Goal: Task Accomplishment & Management: Manage account settings

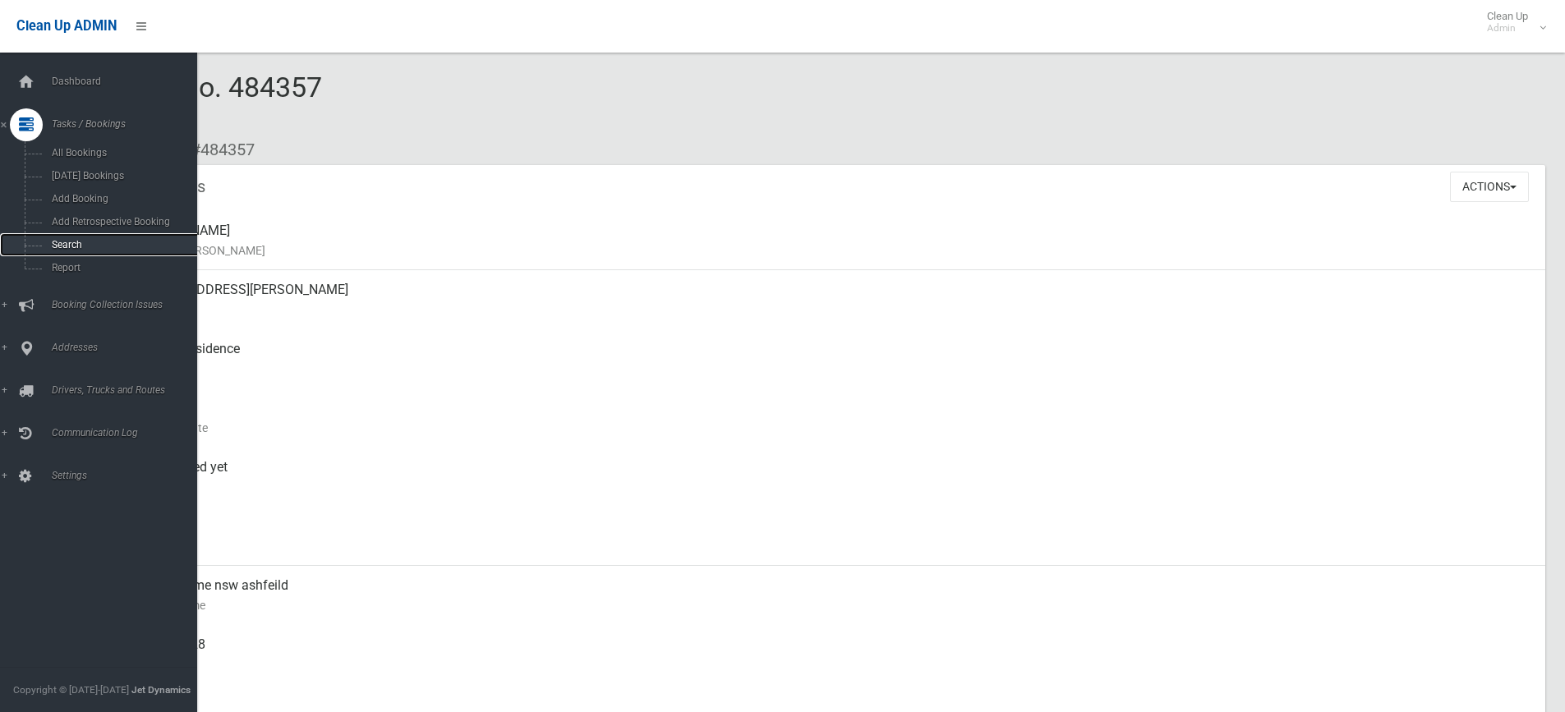
click at [58, 241] on span "Search" at bounding box center [121, 245] width 149 height 12
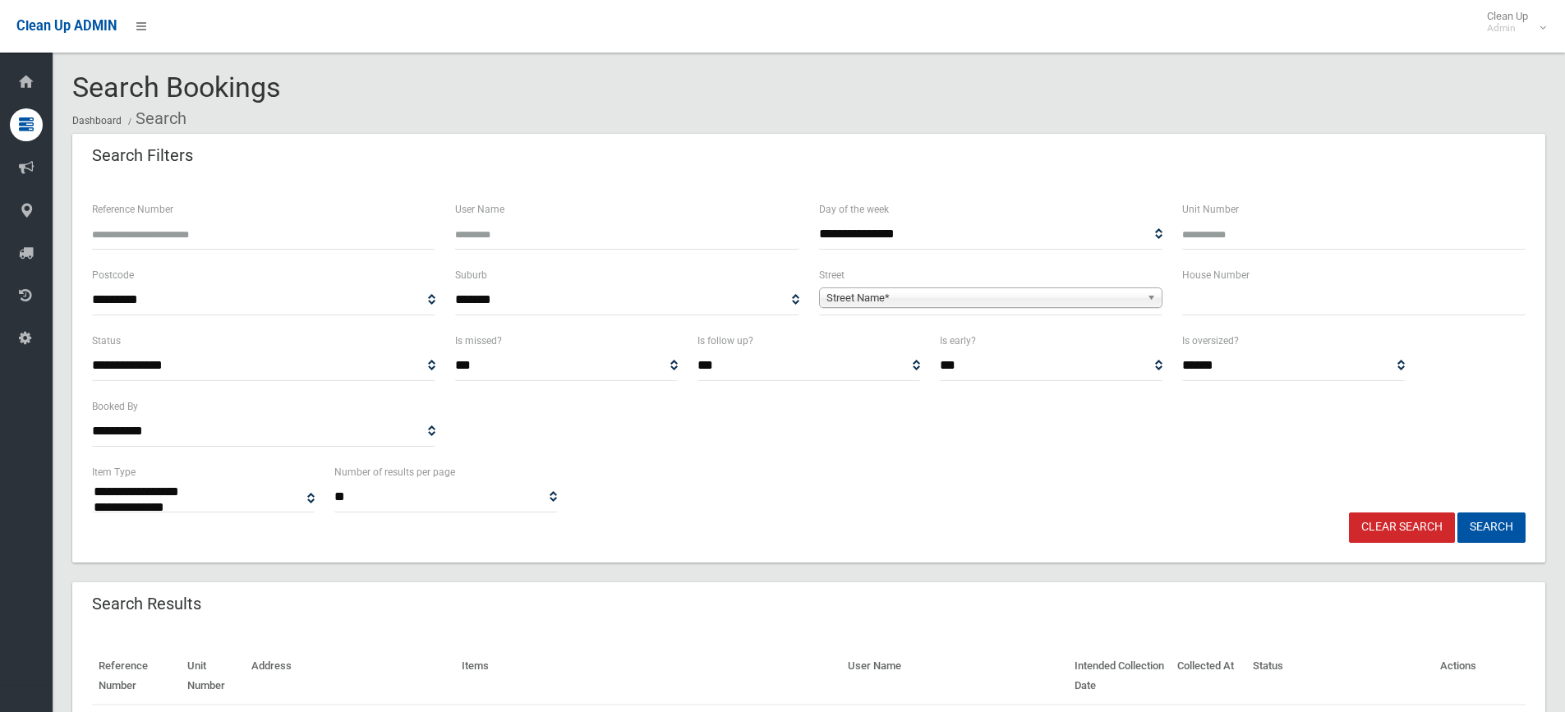
select select
click at [1221, 308] on input "text" at bounding box center [1353, 300] width 343 height 30
type input "**"
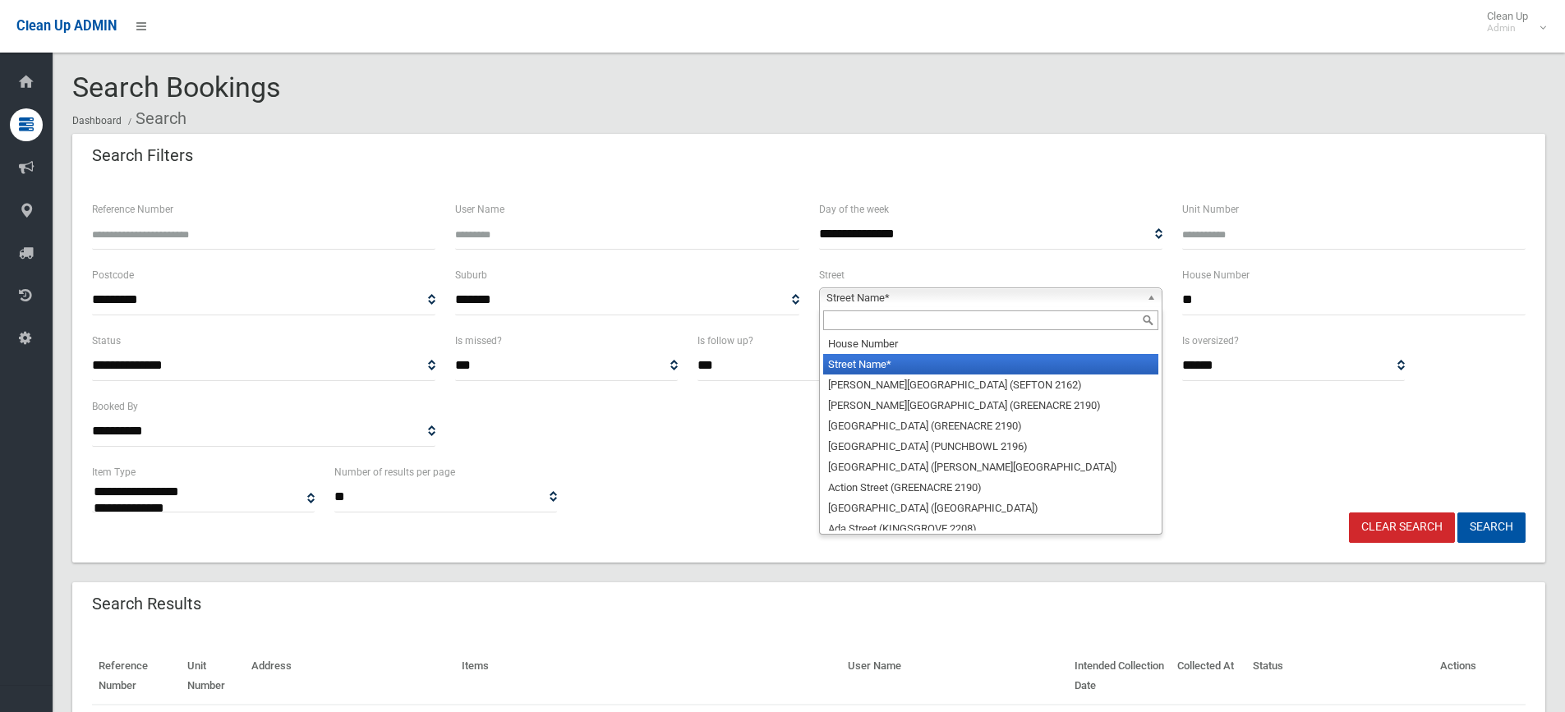
click at [1153, 294] on b at bounding box center [1154, 297] width 15 height 19
click at [1026, 317] on input "text" at bounding box center [990, 321] width 335 height 20
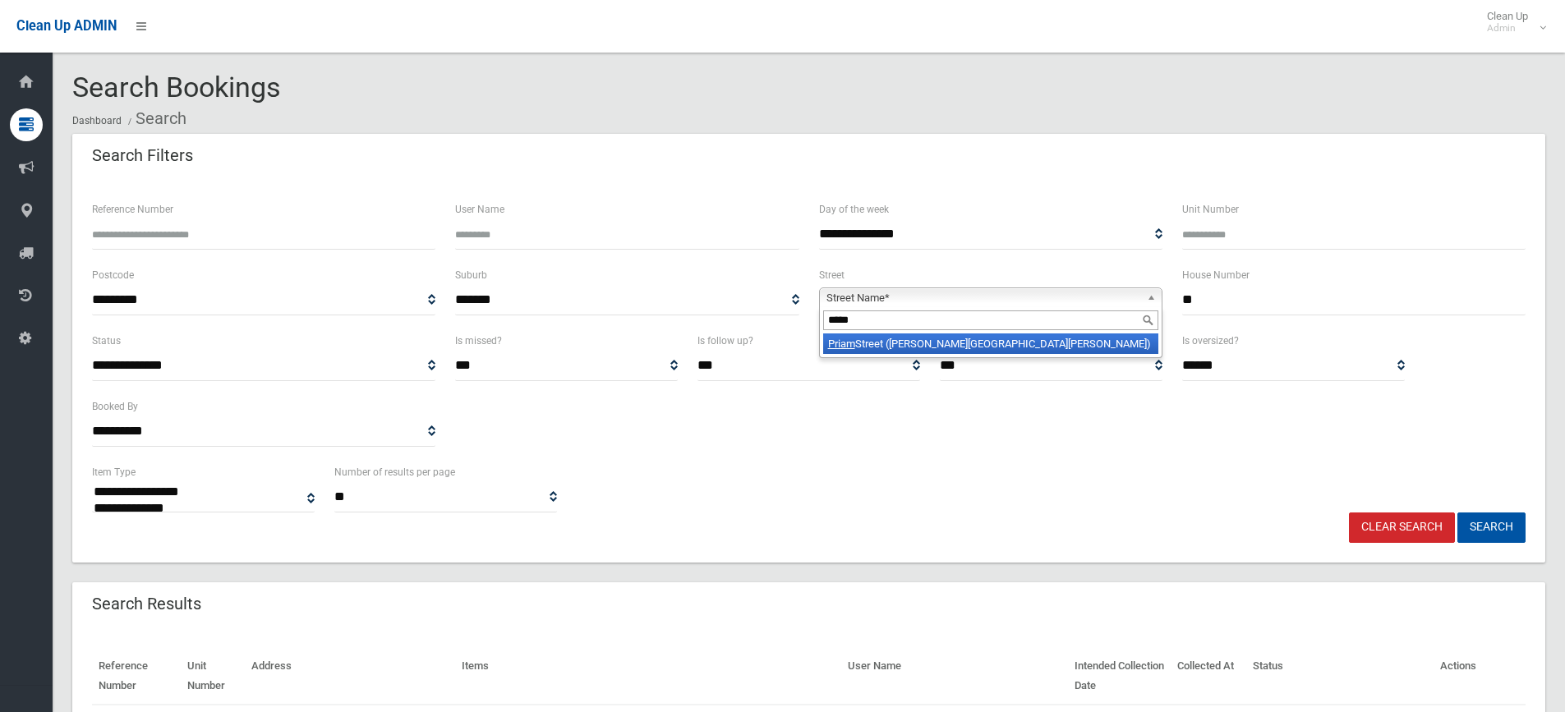
type input "*****"
click at [987, 350] on li "Priam Street (CHESTER HILL 2162)" at bounding box center [990, 344] width 335 height 21
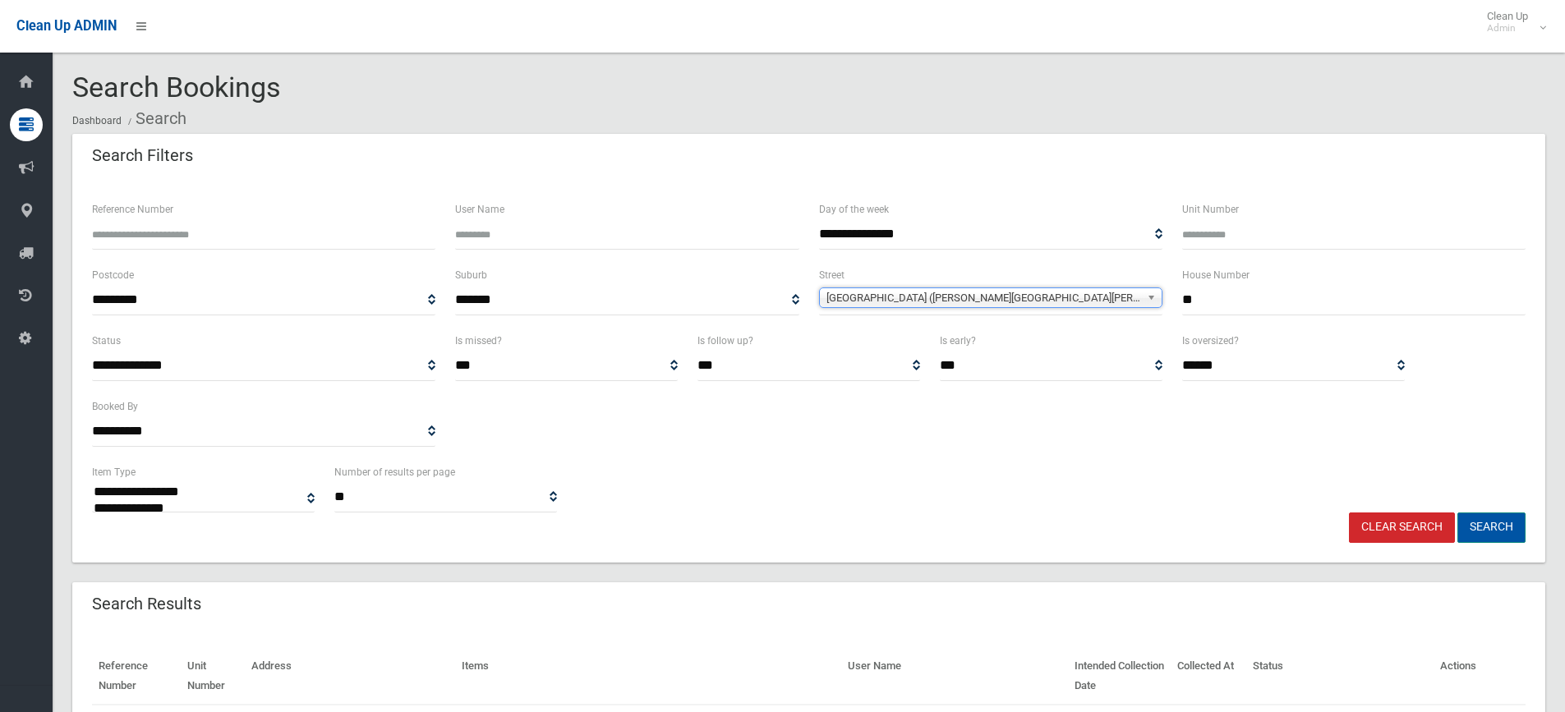
click at [1492, 529] on button "Search" at bounding box center [1491, 528] width 68 height 30
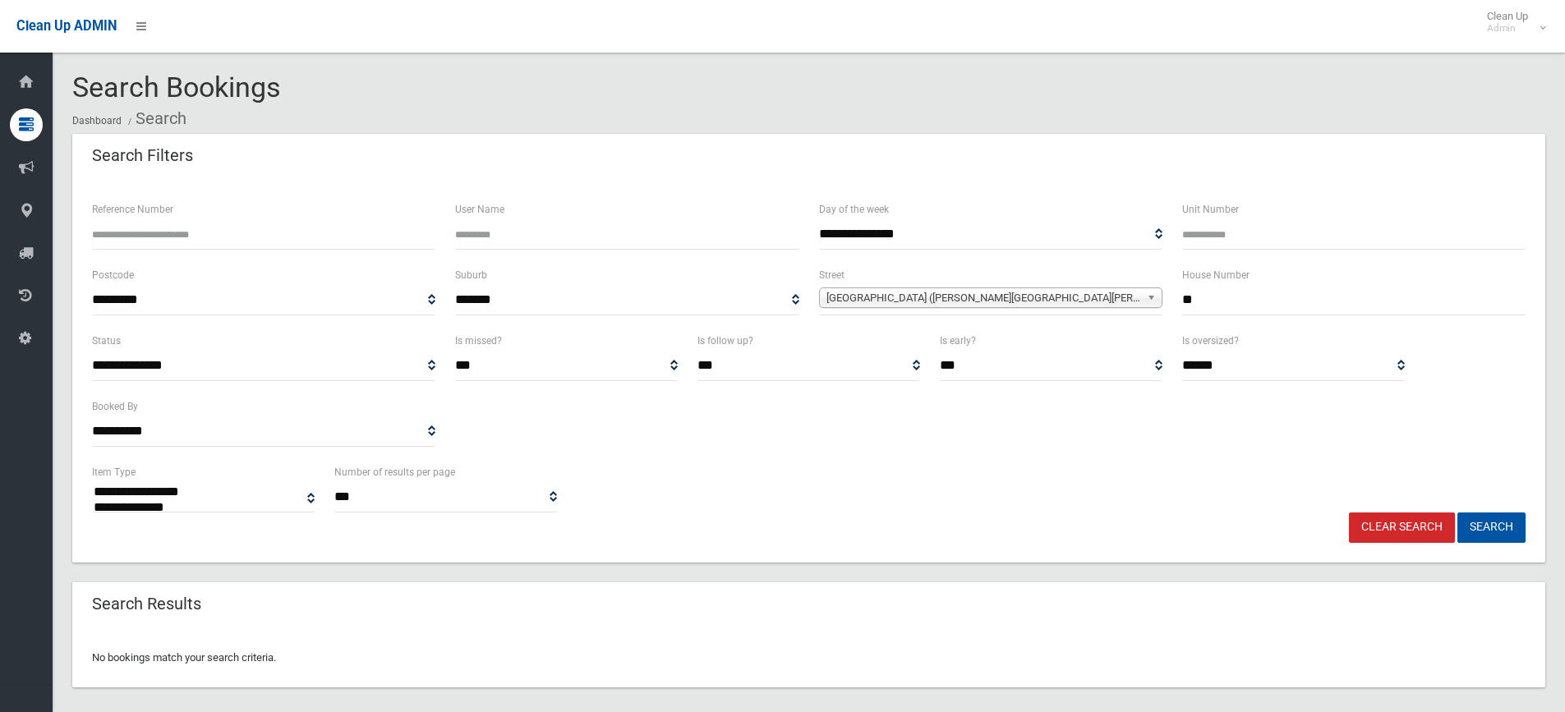
select select
click at [1252, 305] on input "**" at bounding box center [1353, 300] width 343 height 30
type input "*"
click at [1457, 513] on button "Search" at bounding box center [1491, 528] width 68 height 30
click at [1505, 520] on button "Search" at bounding box center [1491, 528] width 68 height 30
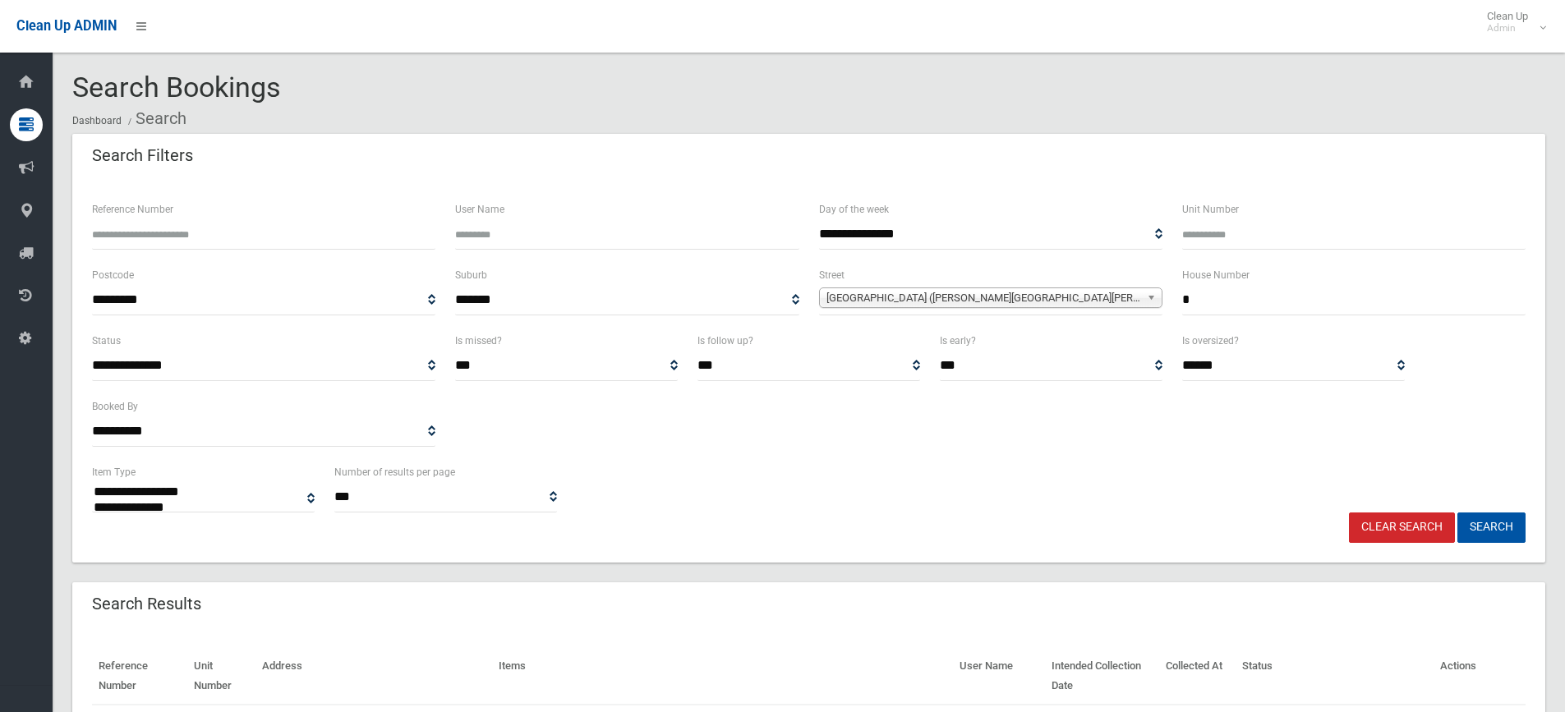
select select
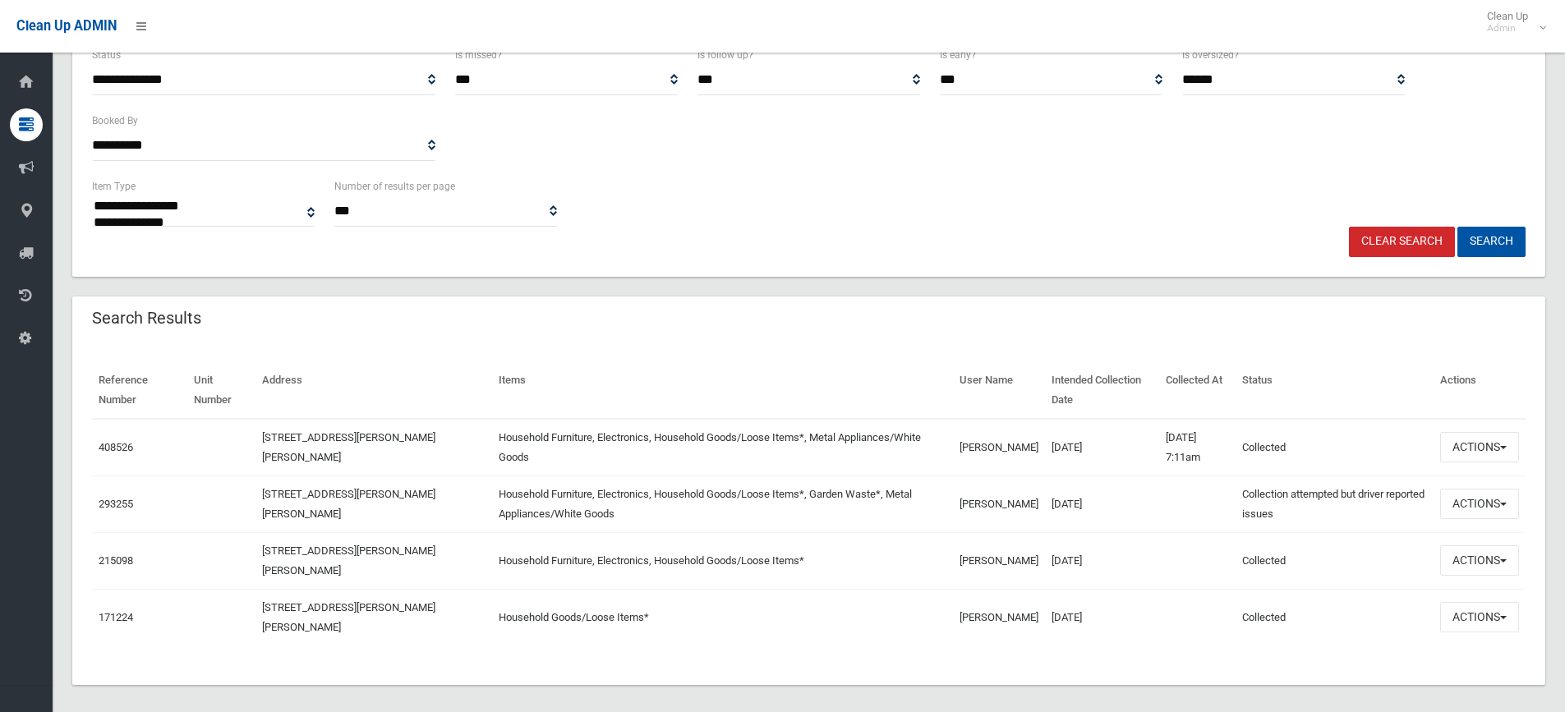
scroll to position [298, 0]
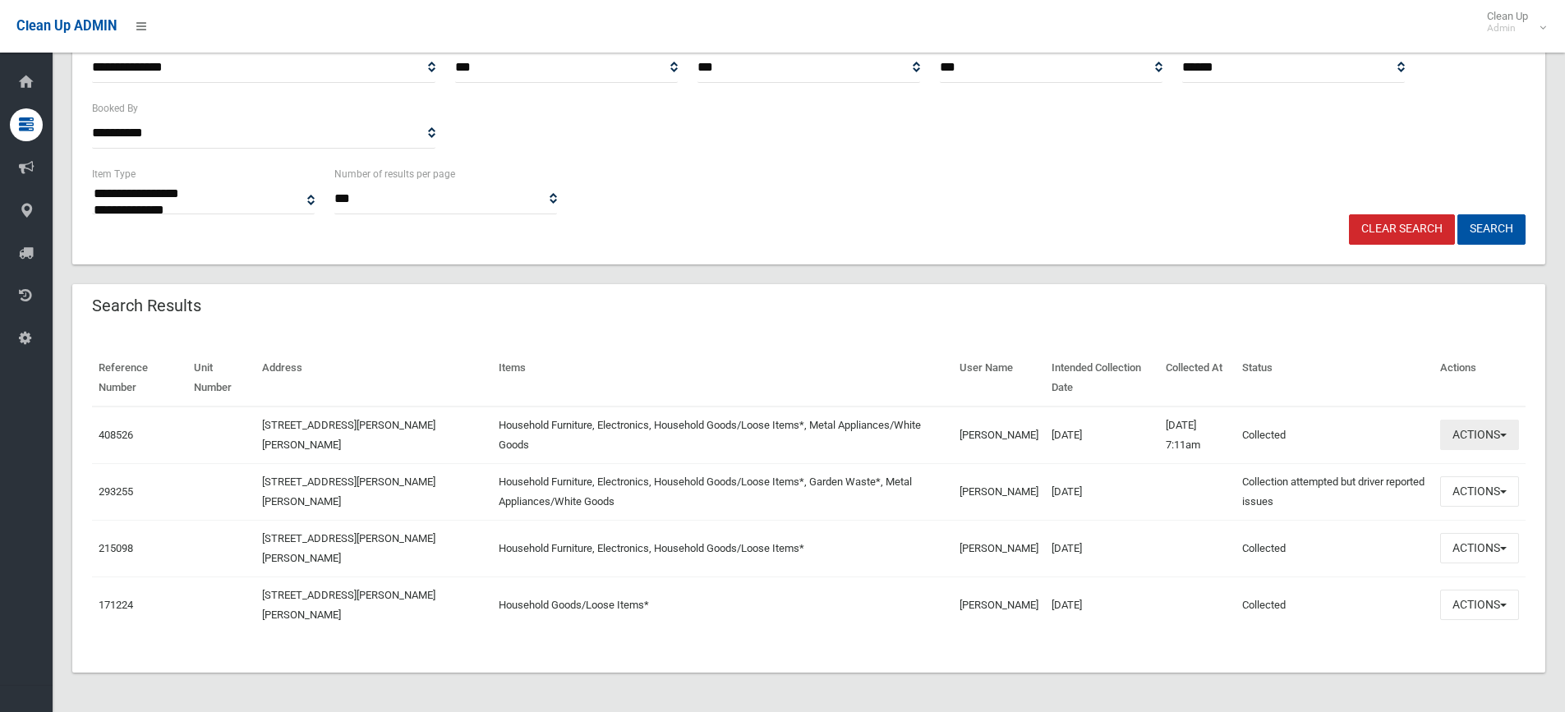
click at [1511, 432] on button "Actions" at bounding box center [1479, 435] width 79 height 30
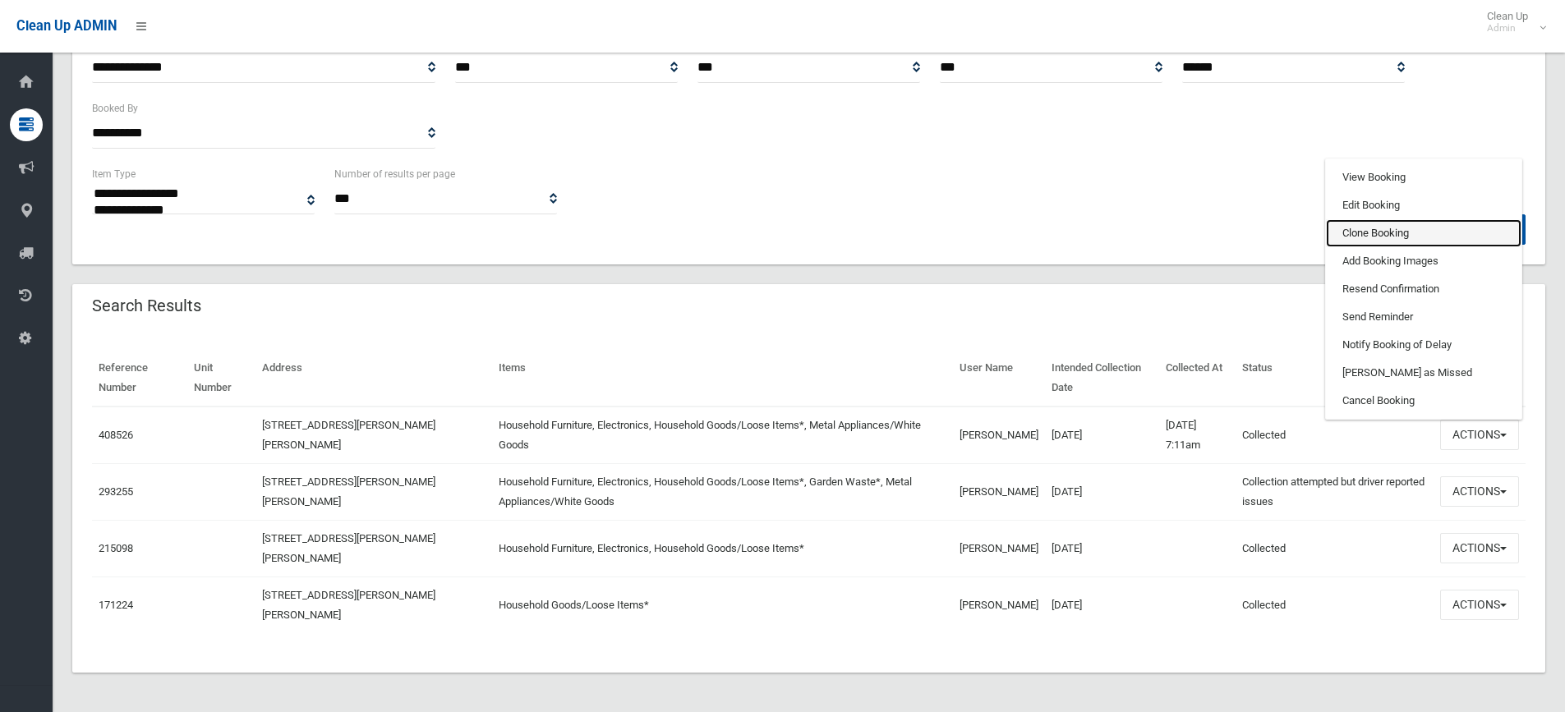
click at [1428, 231] on link "Clone Booking" at bounding box center [1424, 233] width 196 height 28
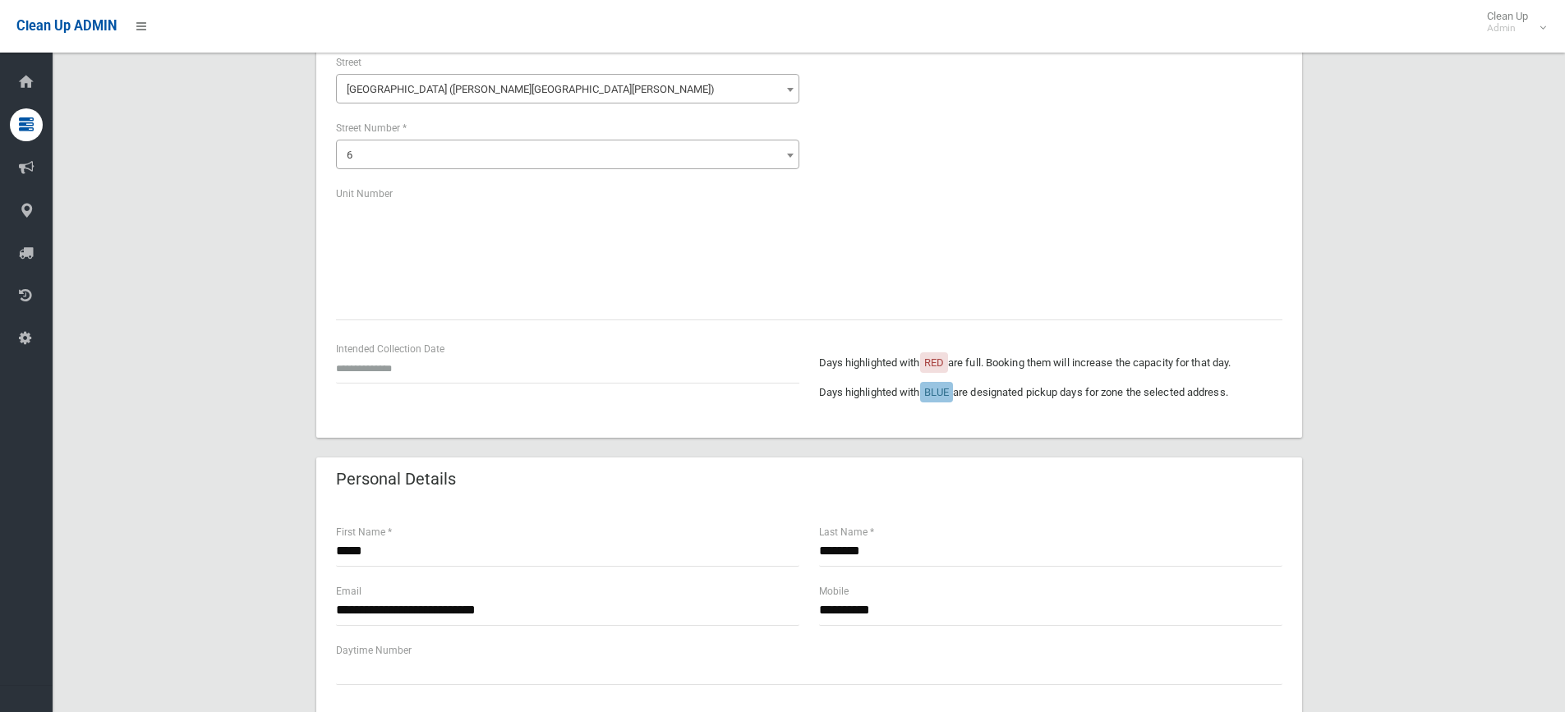
scroll to position [329, 0]
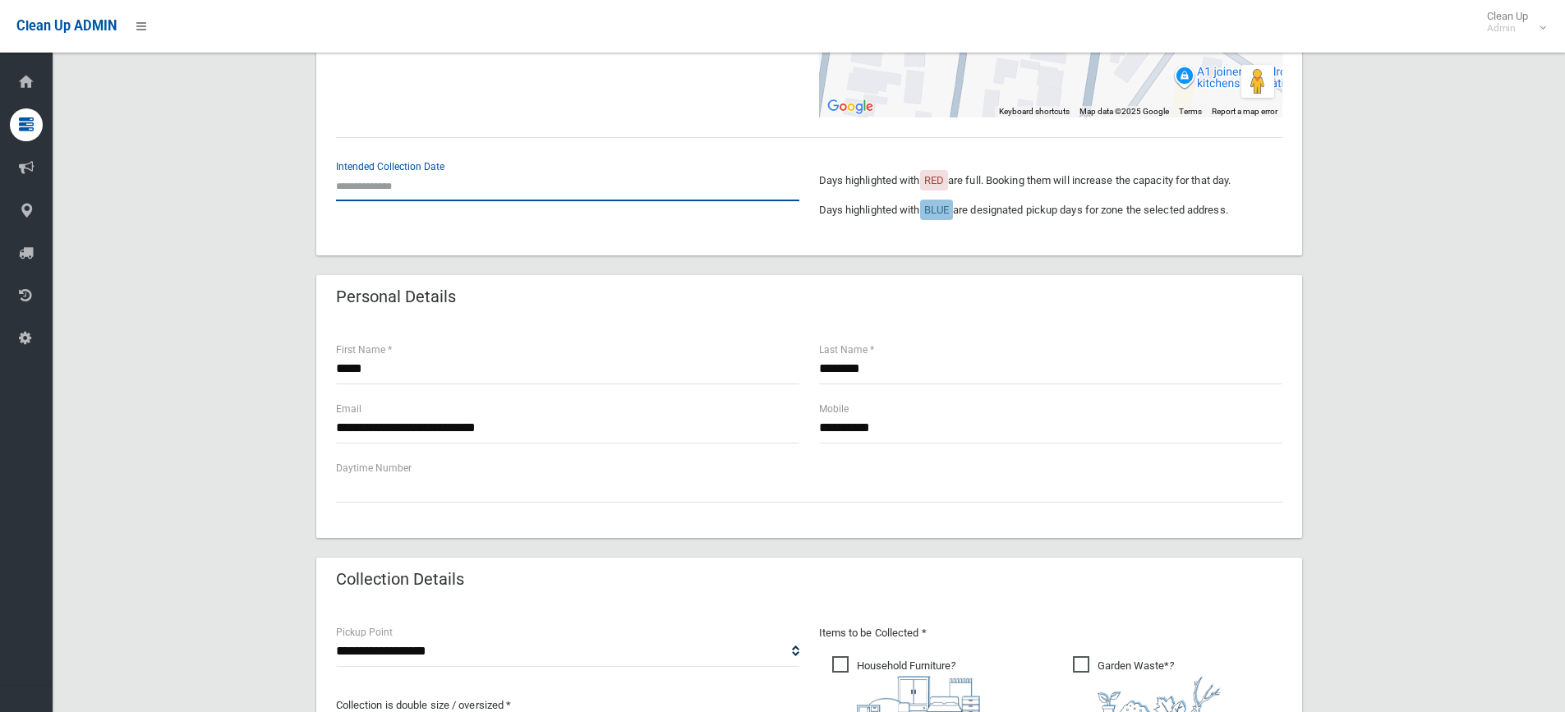
click at [394, 183] on input "text" at bounding box center [567, 186] width 463 height 30
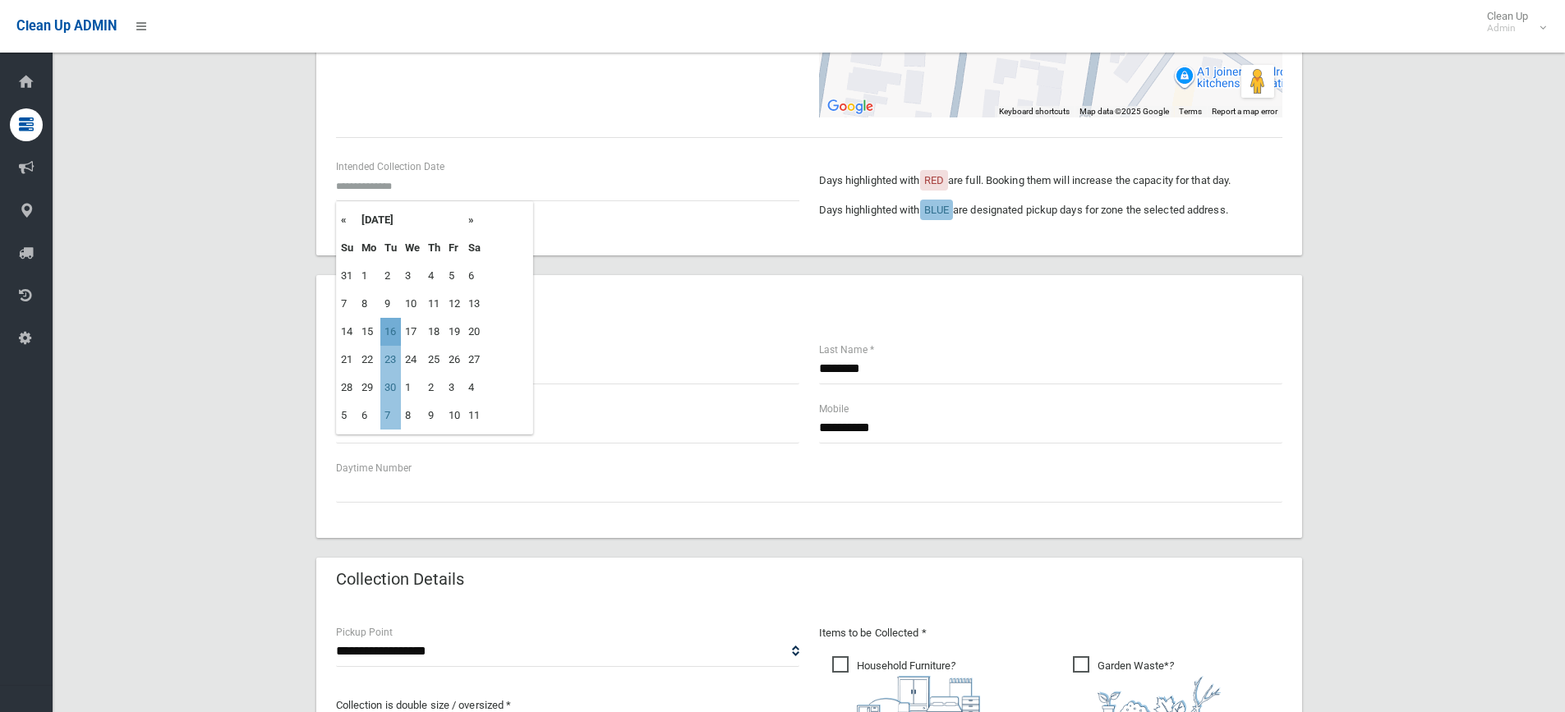
click at [396, 334] on td "16" at bounding box center [390, 332] width 21 height 28
type input "**********"
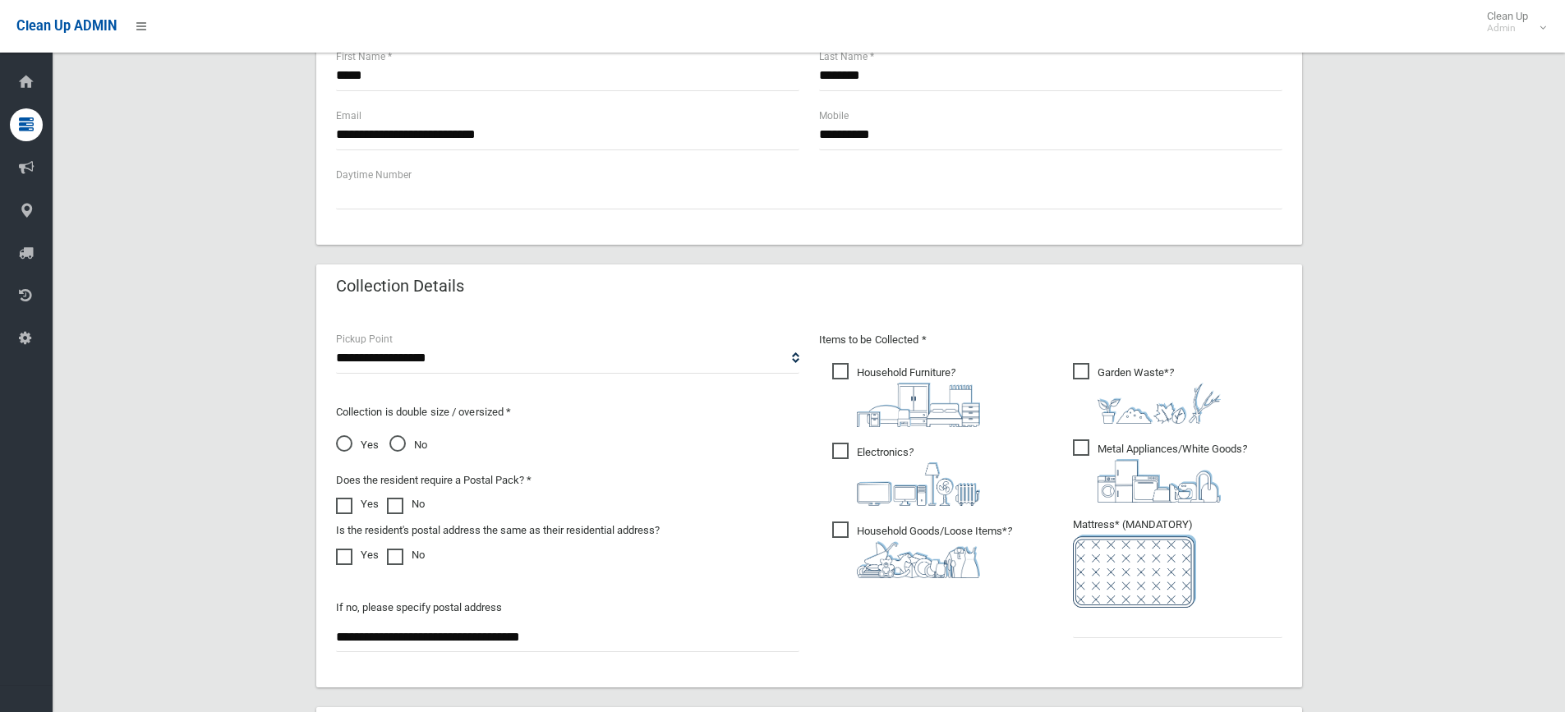
scroll to position [914, 0]
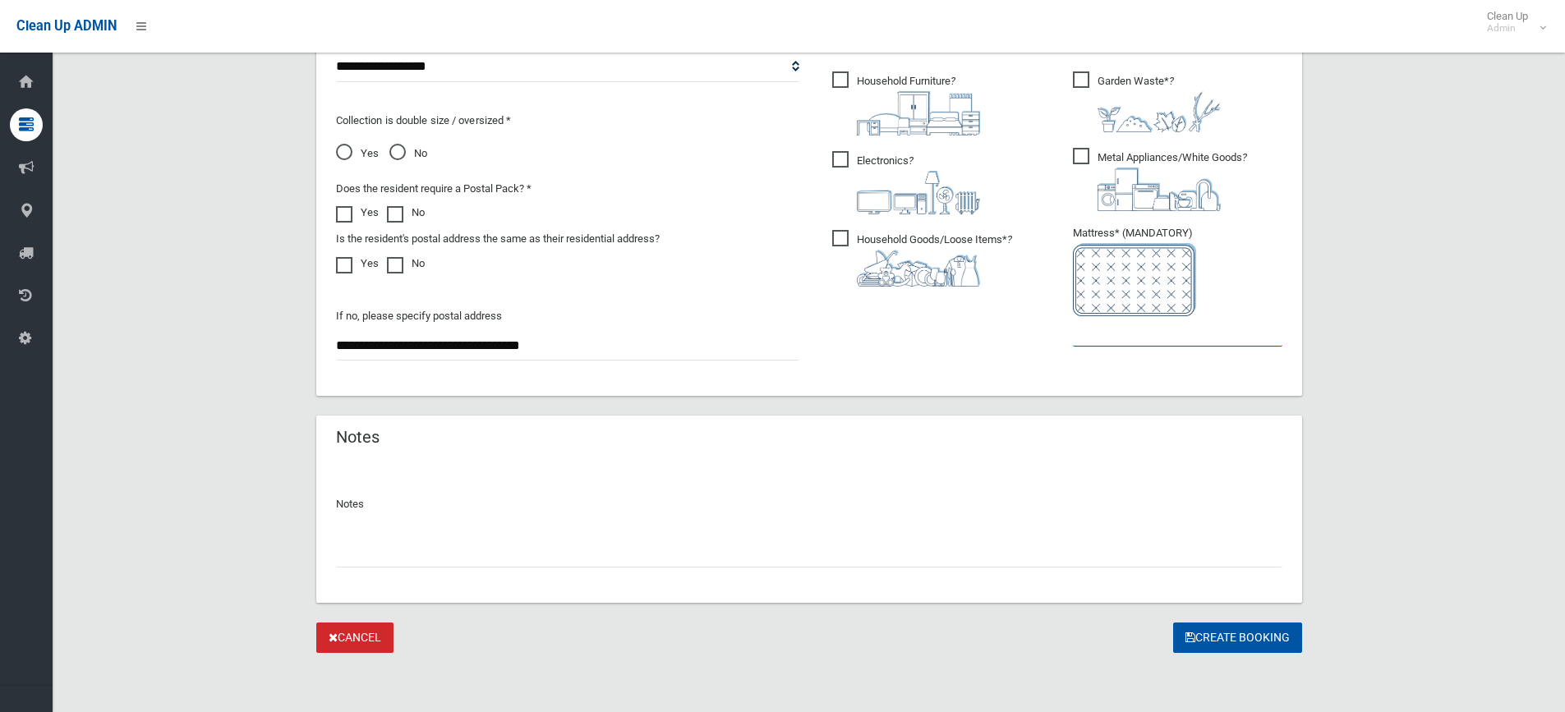
click at [1093, 337] on input "text" at bounding box center [1177, 331] width 209 height 30
type input "*"
click at [1250, 638] on button "Create Booking" at bounding box center [1237, 638] width 129 height 30
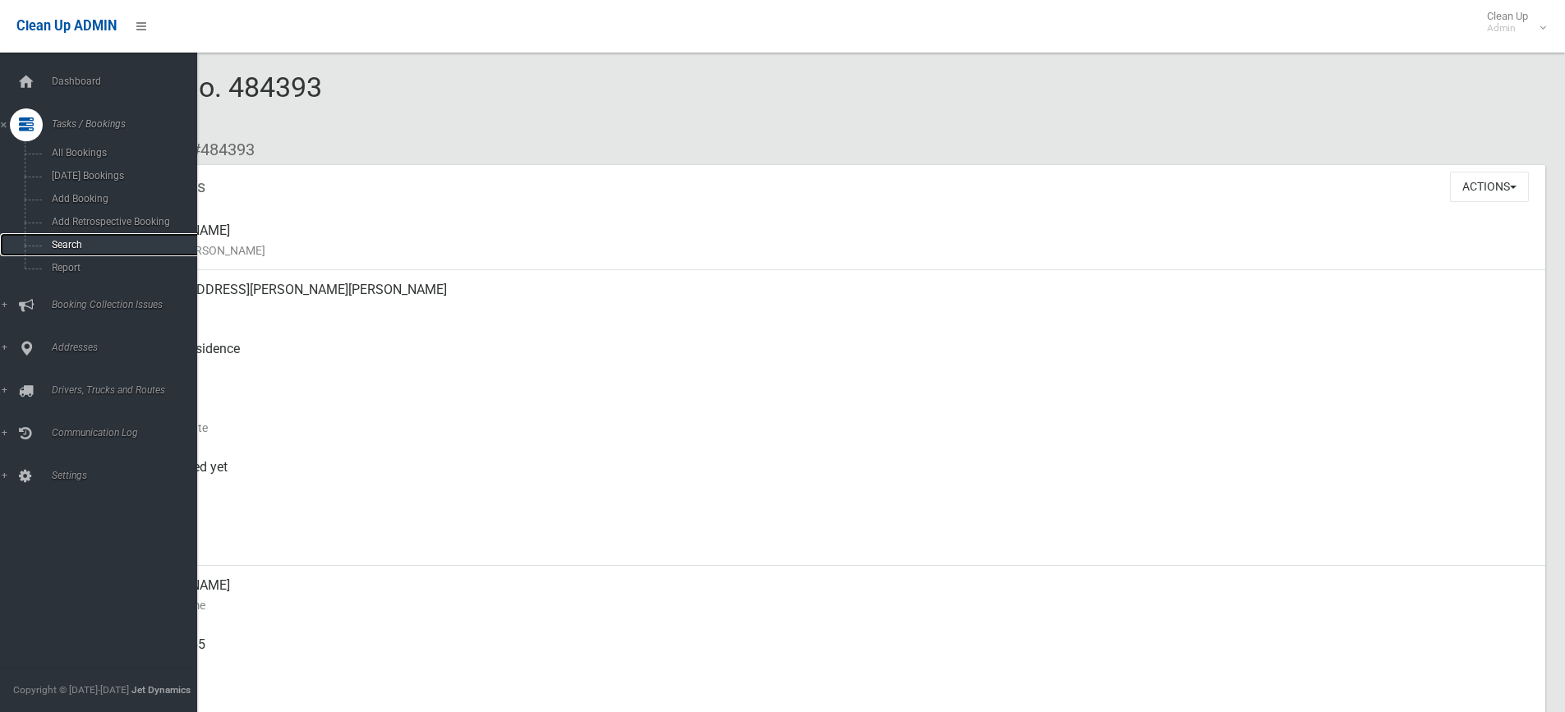
click at [71, 246] on span "Search" at bounding box center [121, 245] width 149 height 12
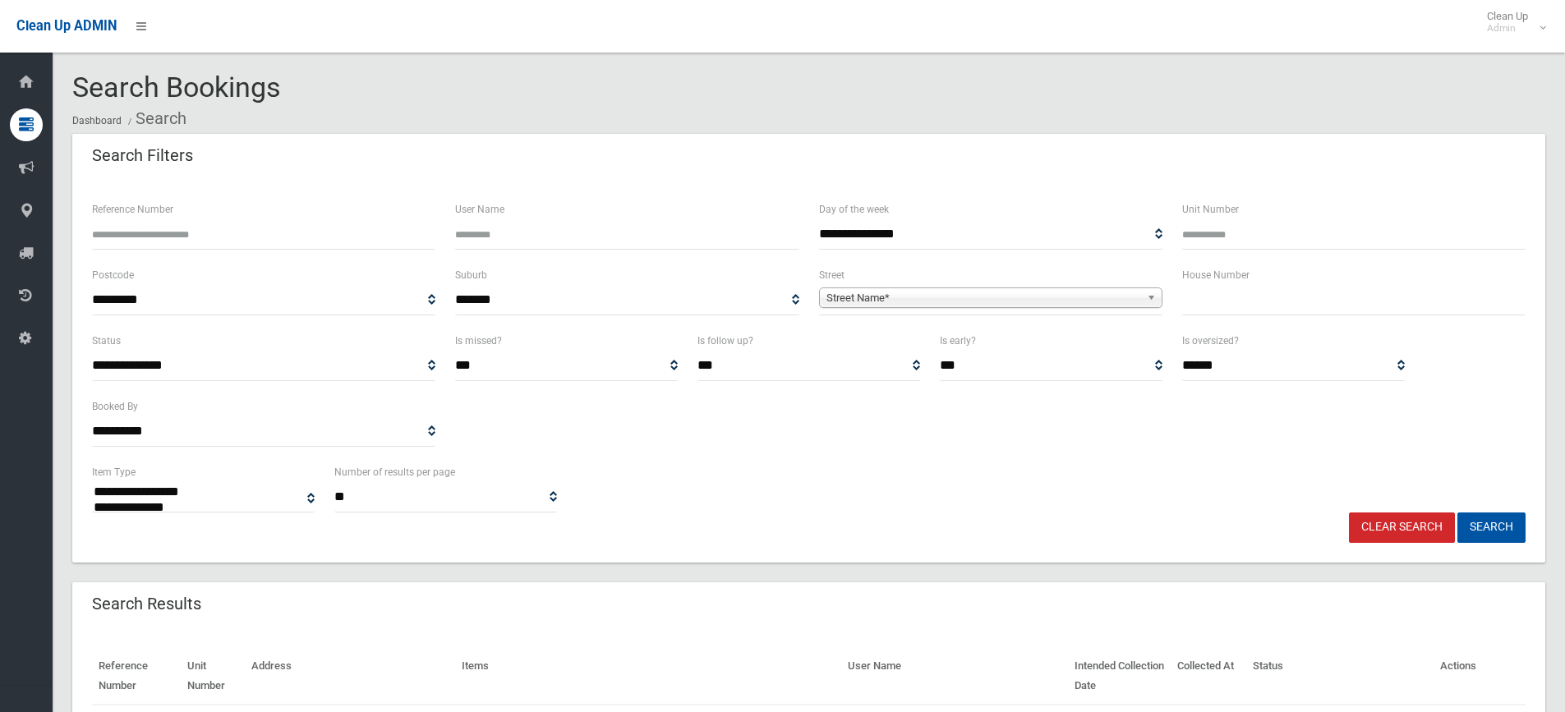
select select
click at [1213, 300] on input "text" at bounding box center [1353, 300] width 343 height 30
type input "*****"
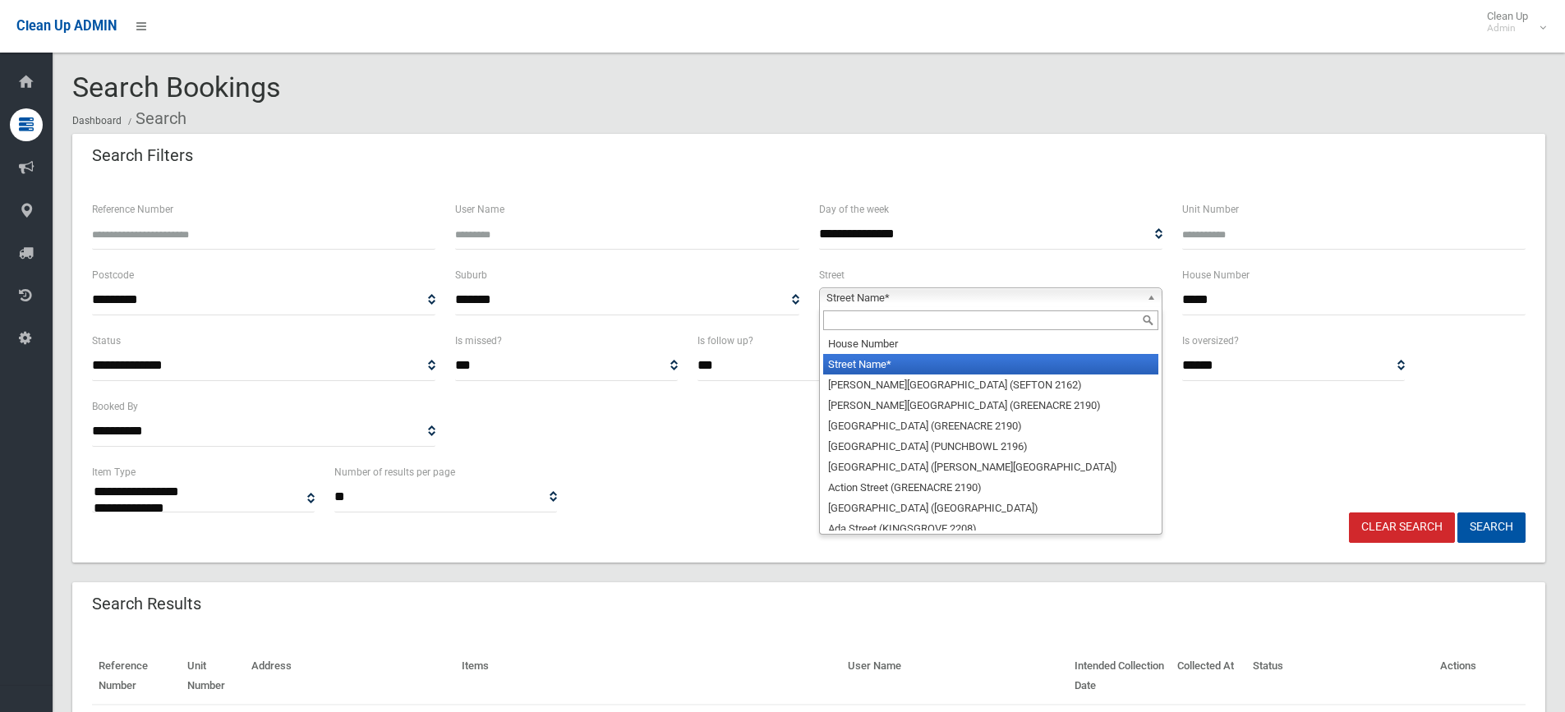
click at [1157, 296] on b at bounding box center [1154, 297] width 15 height 19
click at [1063, 318] on input "text" at bounding box center [990, 321] width 335 height 20
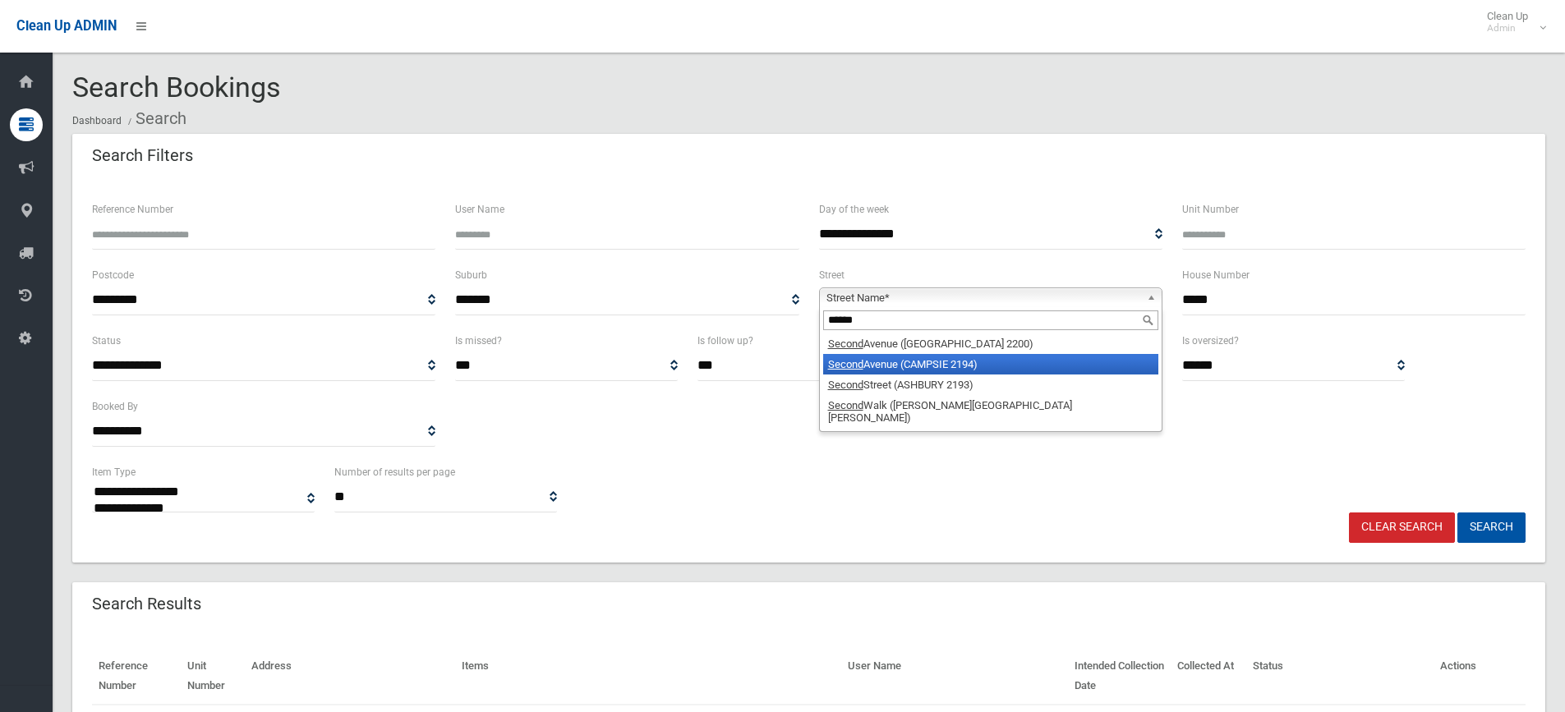
type input "******"
click at [958, 368] on li "Second Avenue (CAMPSIE 2194)" at bounding box center [990, 364] width 335 height 21
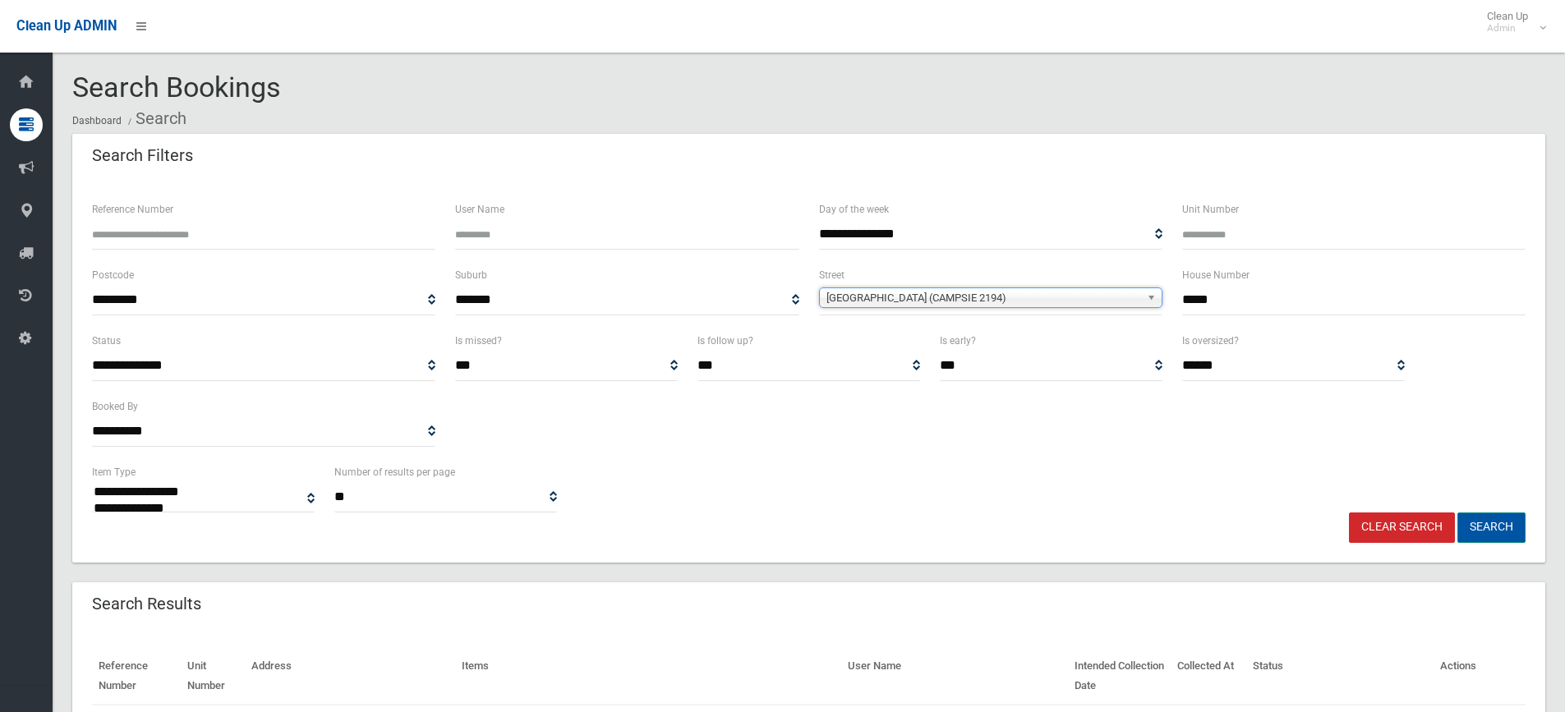
click at [1500, 524] on button "Search" at bounding box center [1491, 528] width 68 height 30
select select
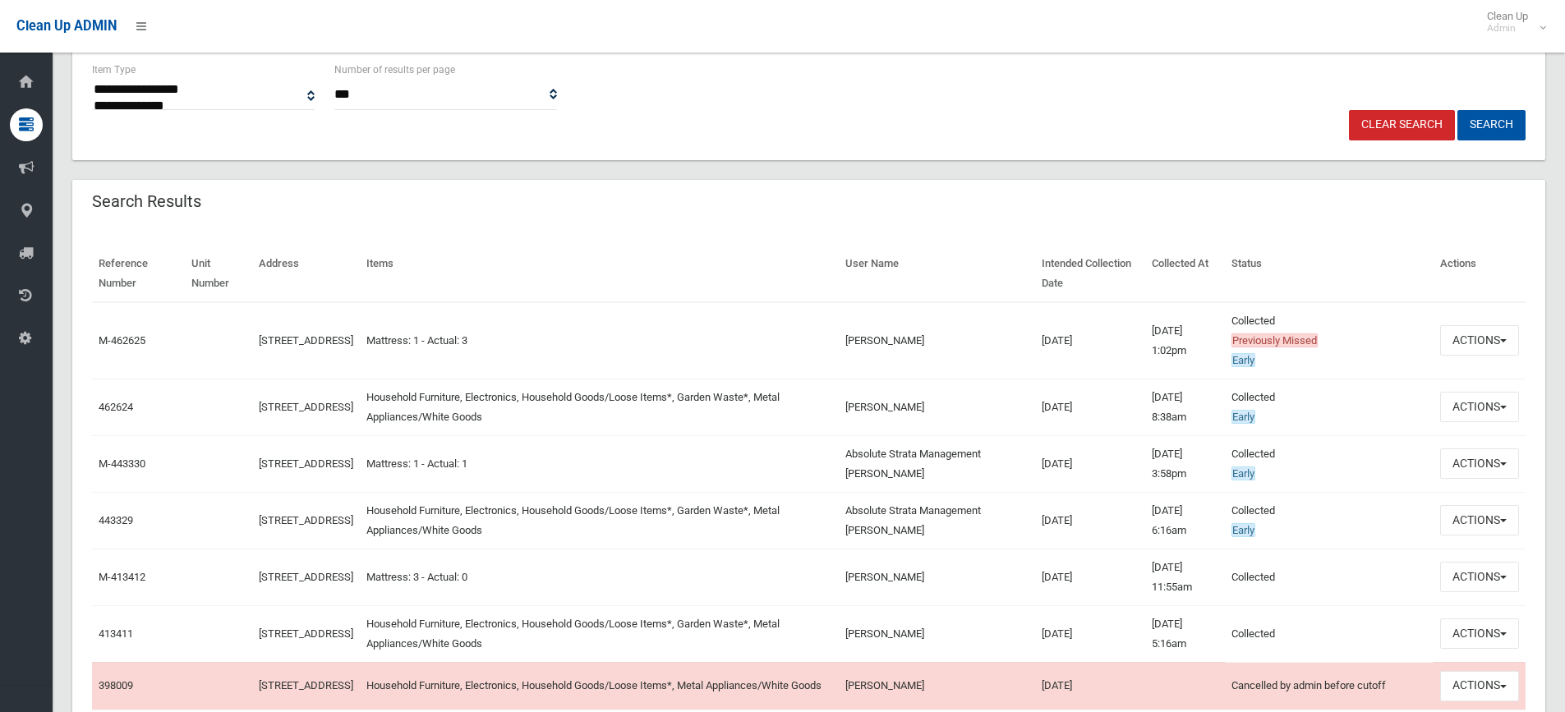
scroll to position [411, 0]
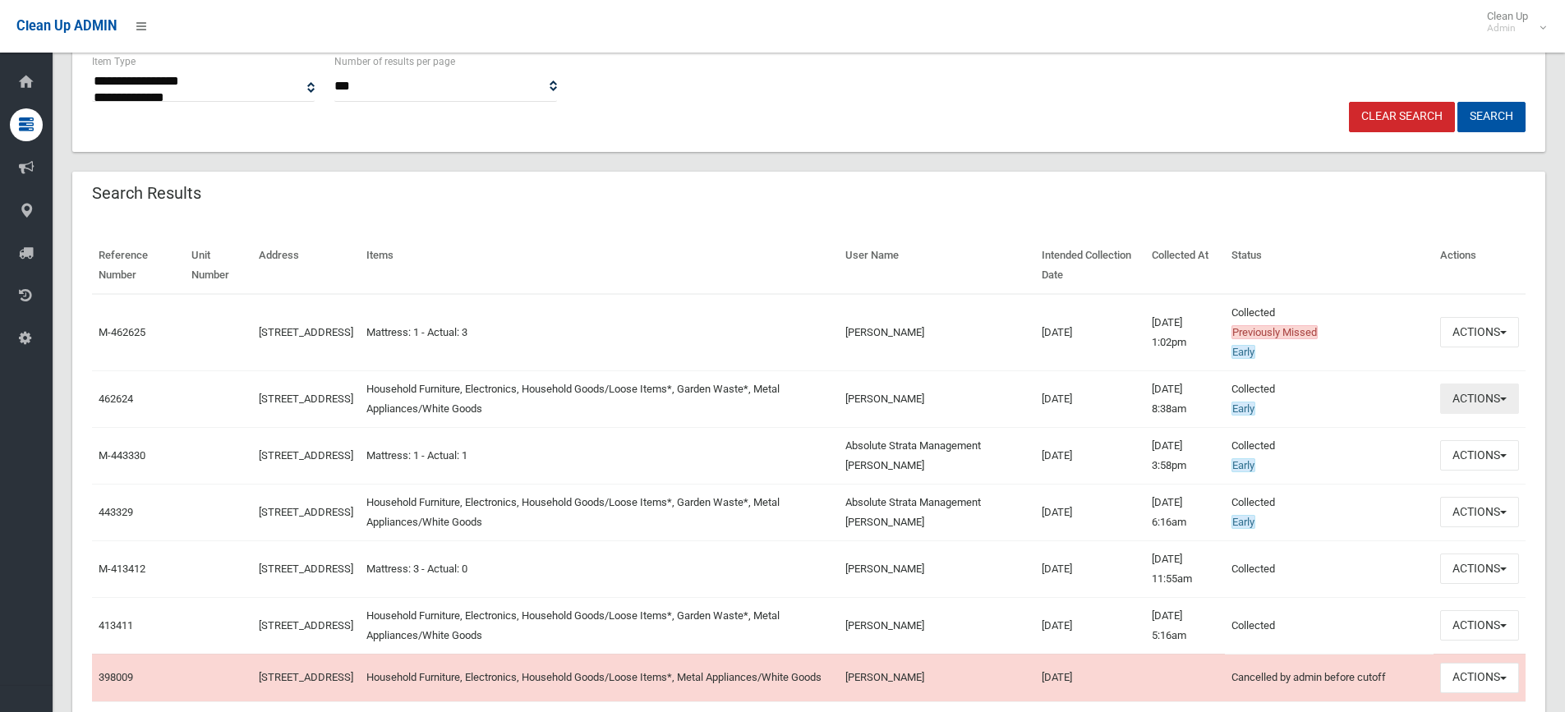
click at [1507, 399] on button "Actions" at bounding box center [1479, 399] width 79 height 30
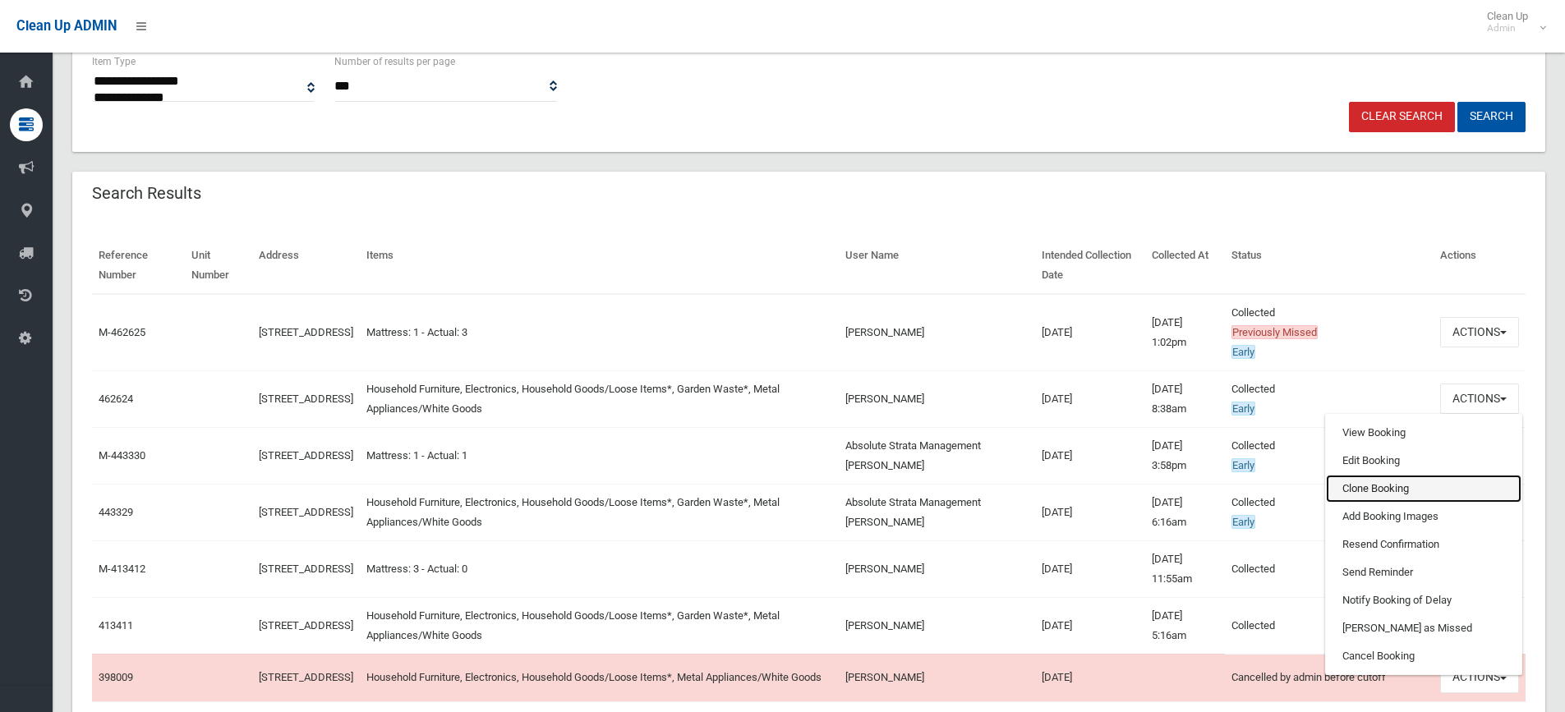
click at [1416, 490] on link "Clone Booking" at bounding box center [1424, 489] width 196 height 28
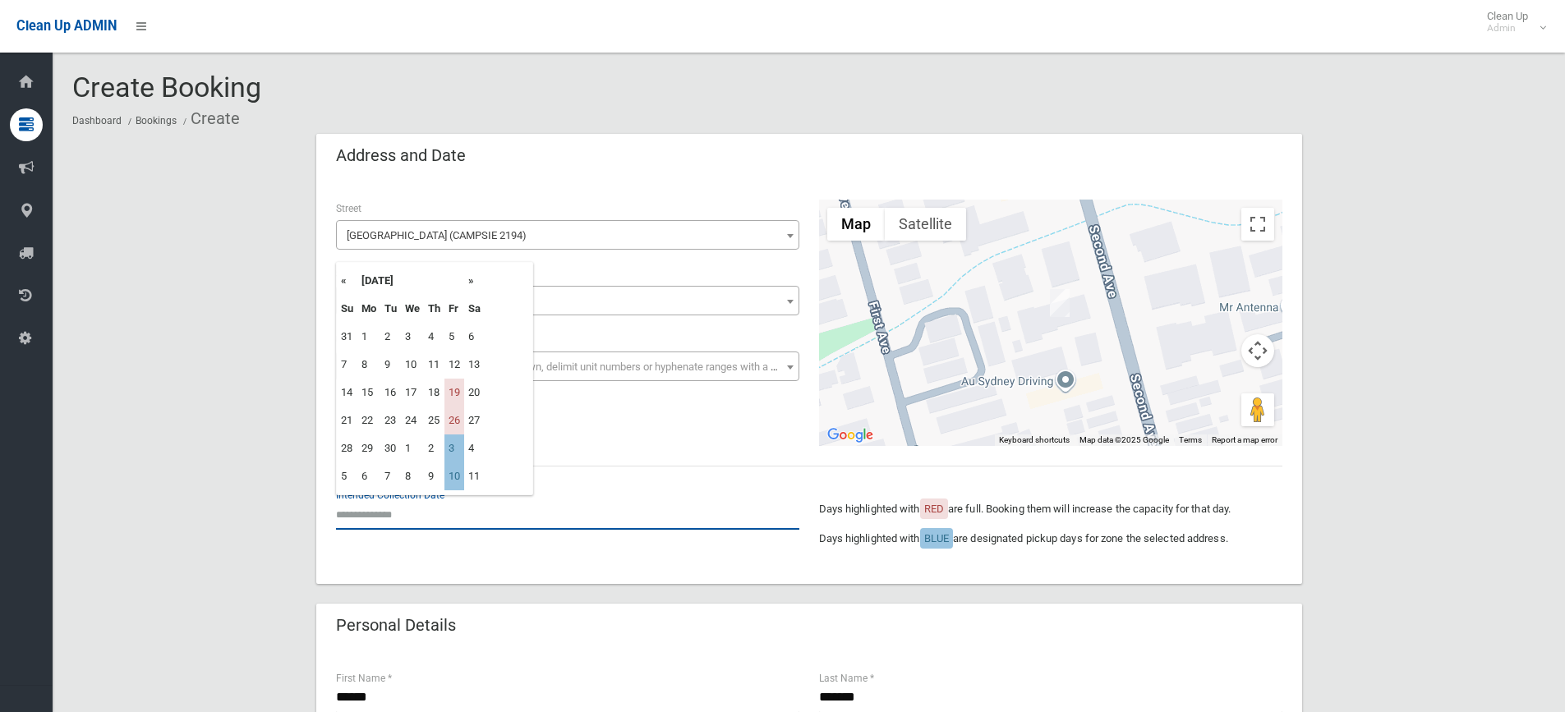
click at [356, 517] on input "text" at bounding box center [567, 514] width 463 height 30
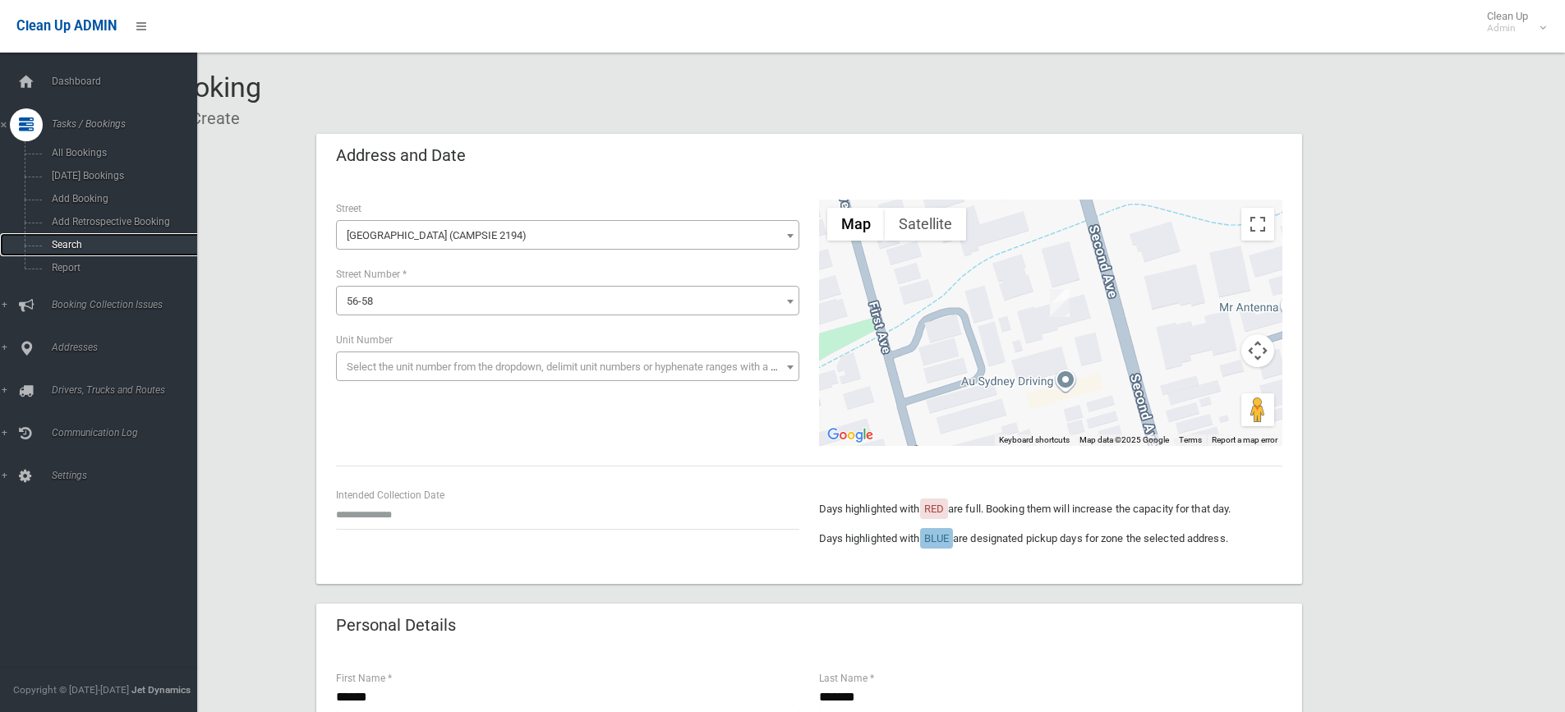
click at [66, 243] on span "Search" at bounding box center [121, 245] width 149 height 12
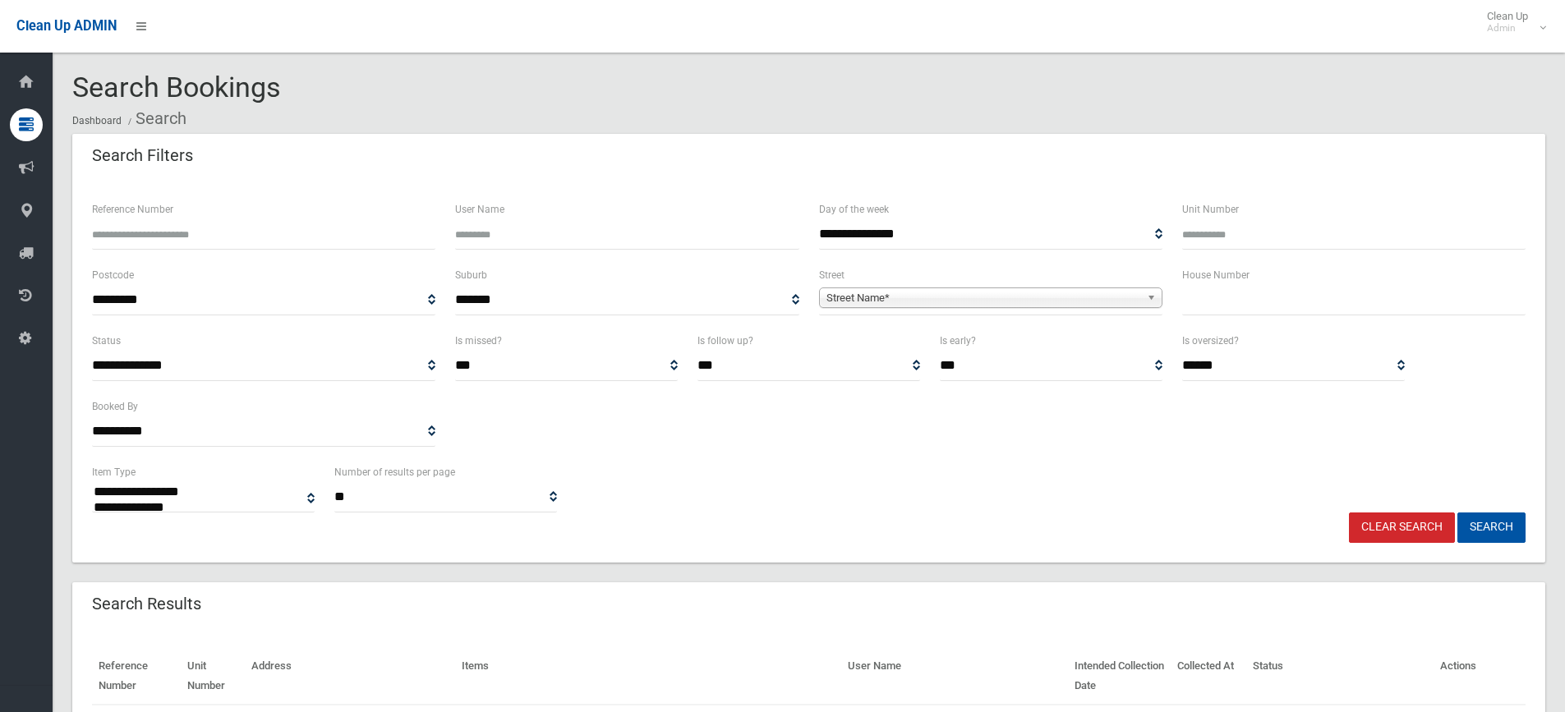
select select
click at [1220, 297] on input "text" at bounding box center [1353, 300] width 343 height 30
type input "*"
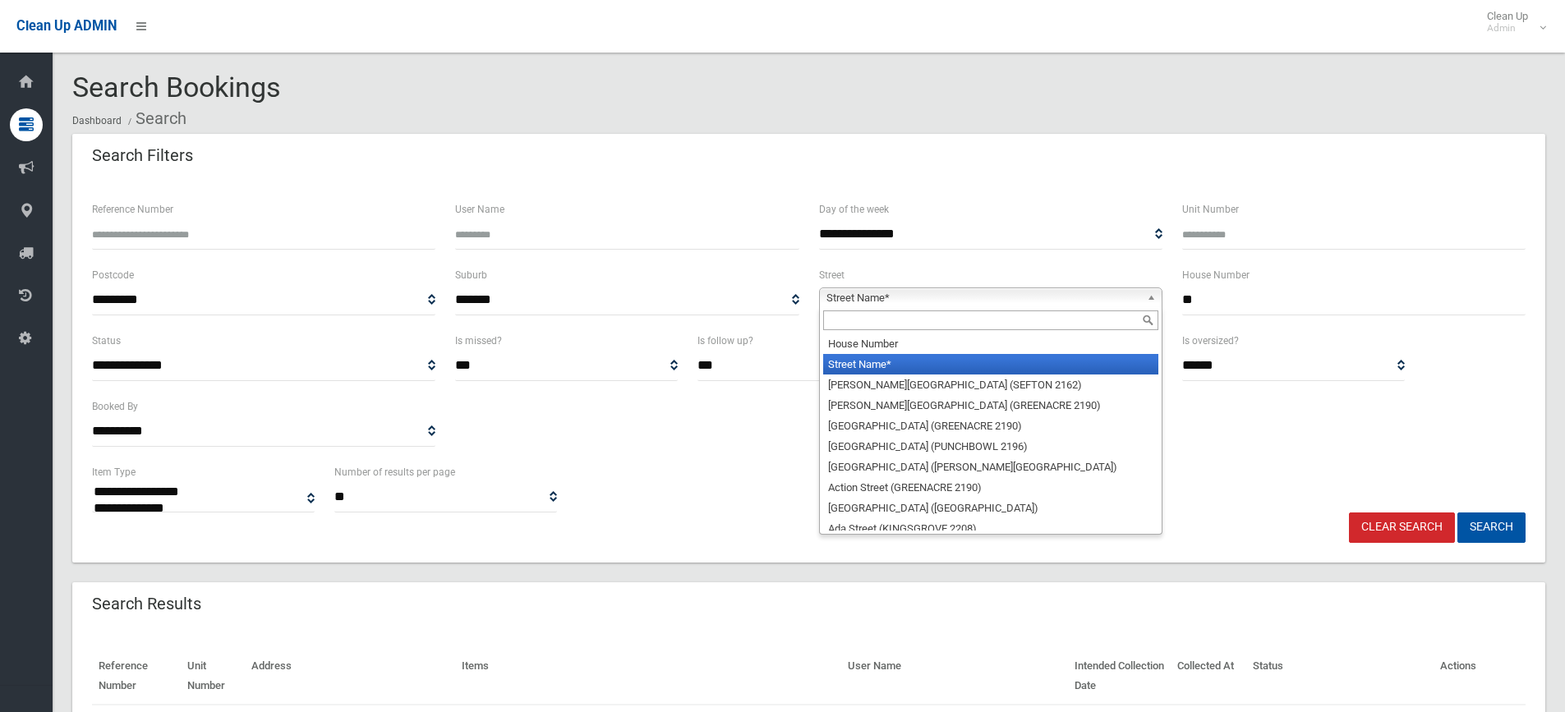
click at [1151, 296] on b at bounding box center [1154, 297] width 15 height 19
click at [1107, 315] on input "text" at bounding box center [990, 321] width 335 height 20
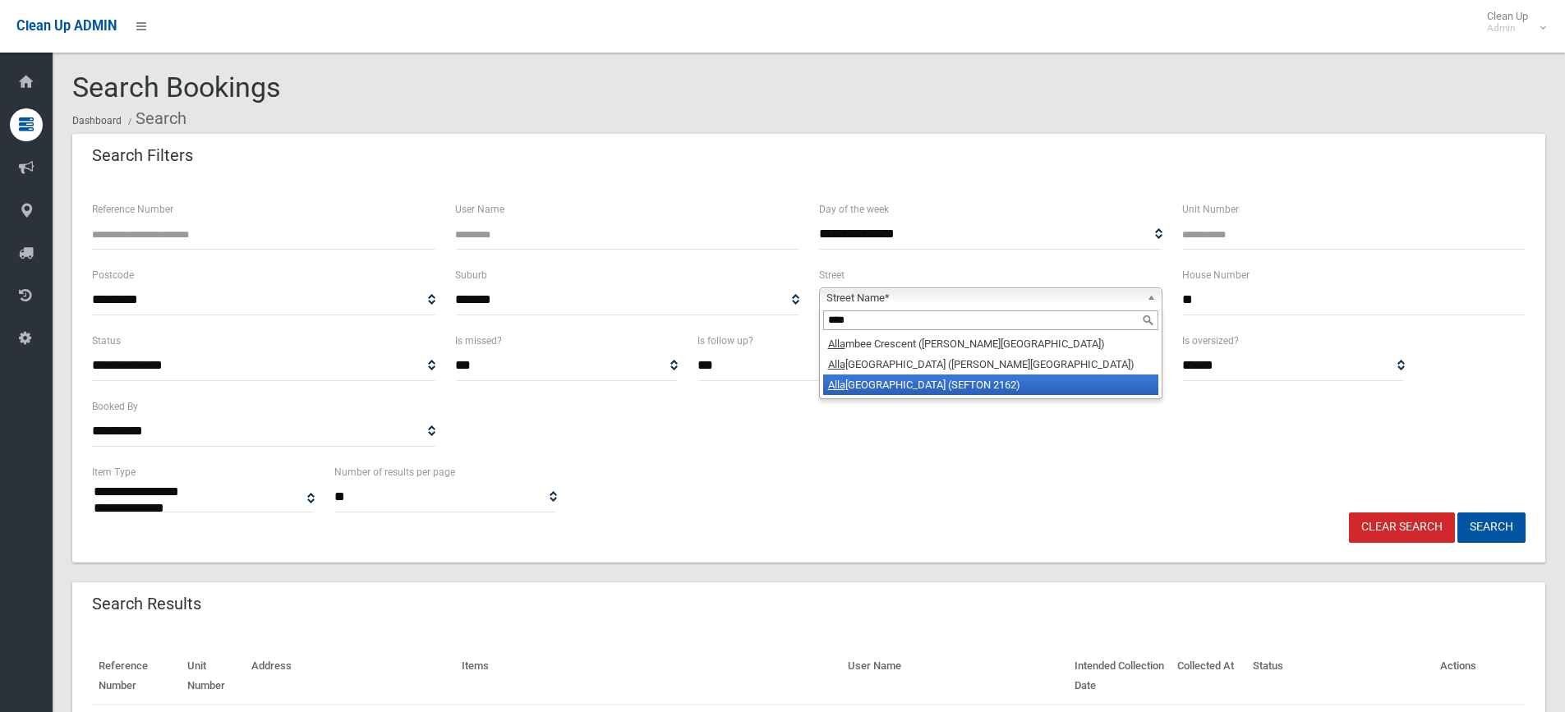
type input "****"
click at [1017, 380] on li "Alla wah Avenue (SEFTON 2162)" at bounding box center [990, 385] width 335 height 21
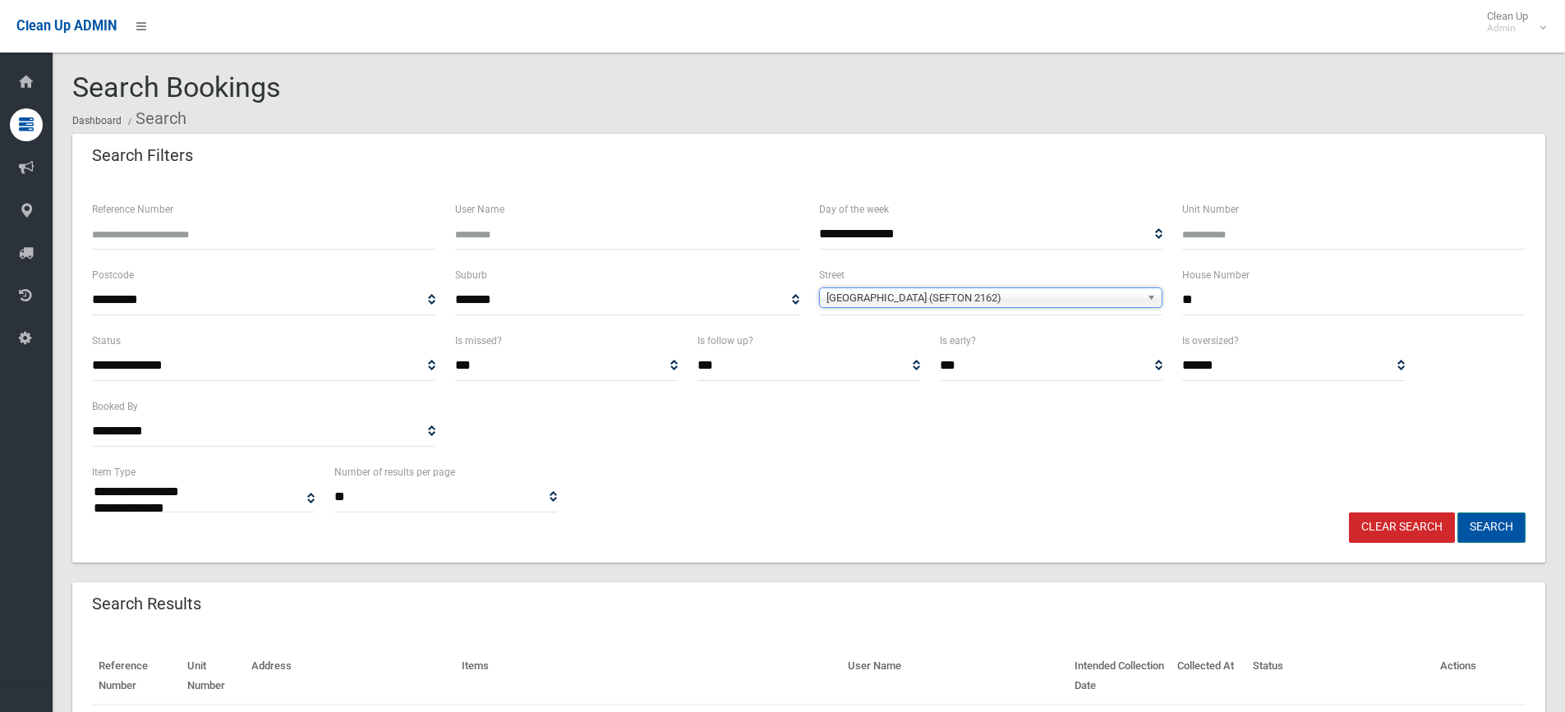
click at [1481, 530] on button "Search" at bounding box center [1491, 528] width 68 height 30
select select
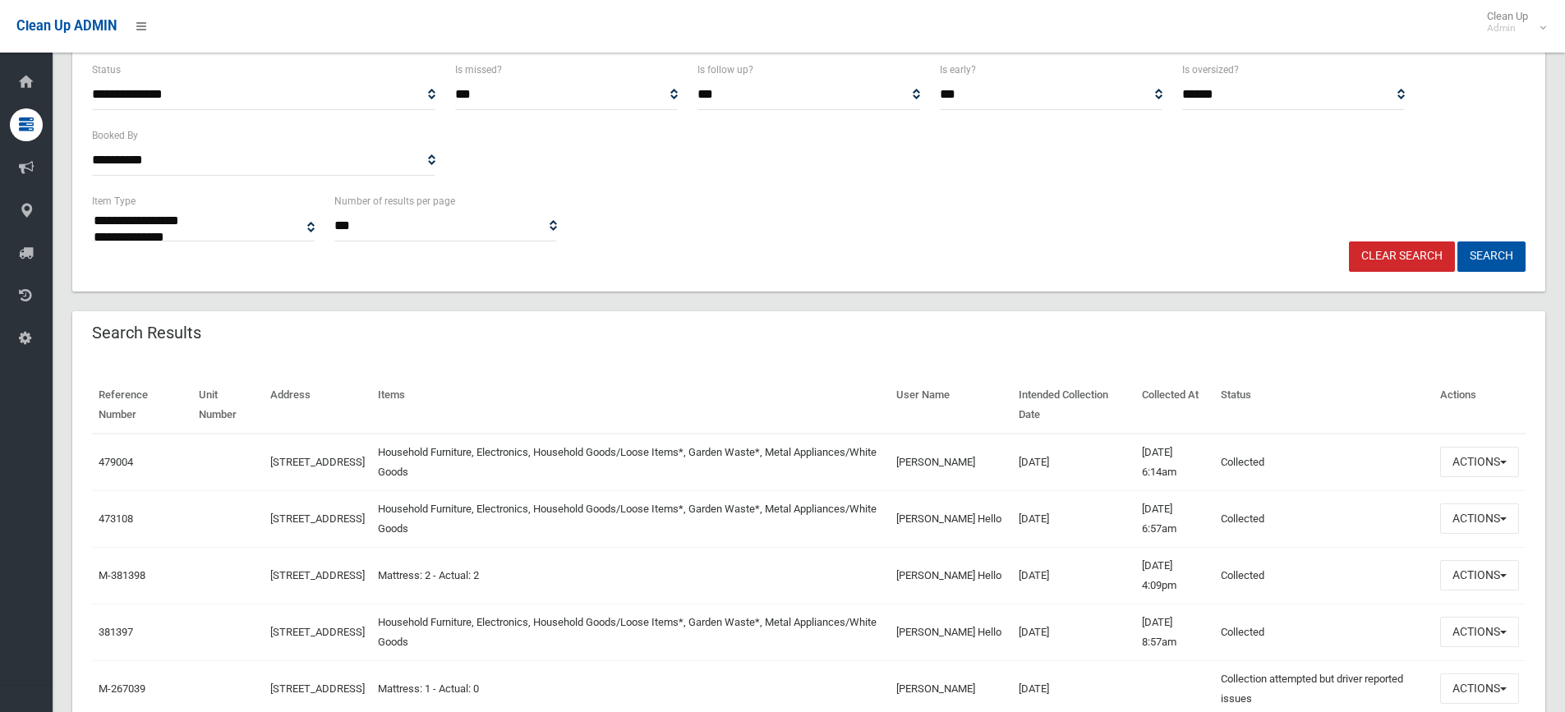
scroll to position [278, 0]
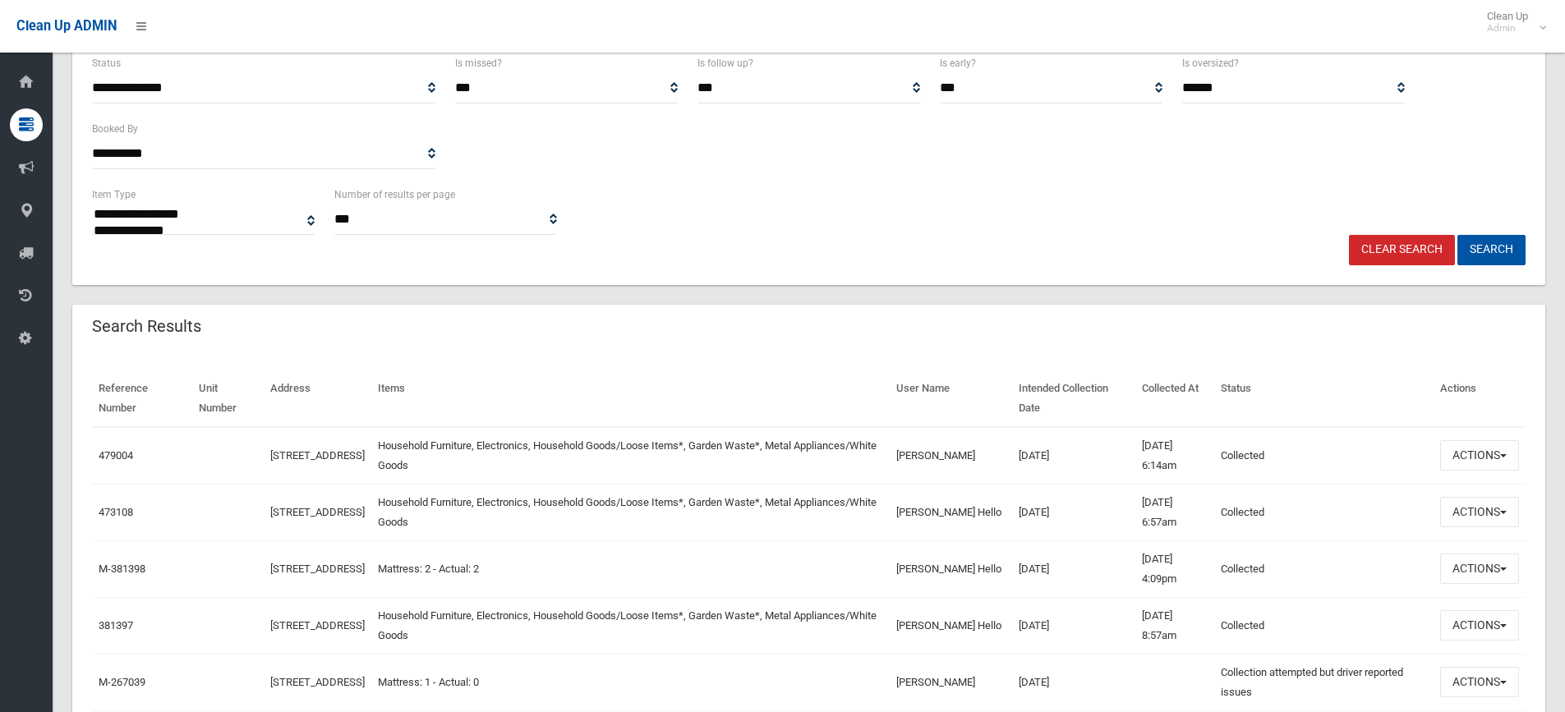
click at [1564, 214] on html "Clean Up ADMIN Clean Up Admin Logout Search Bookings Dashboard Search" at bounding box center [782, 78] width 1565 height 712
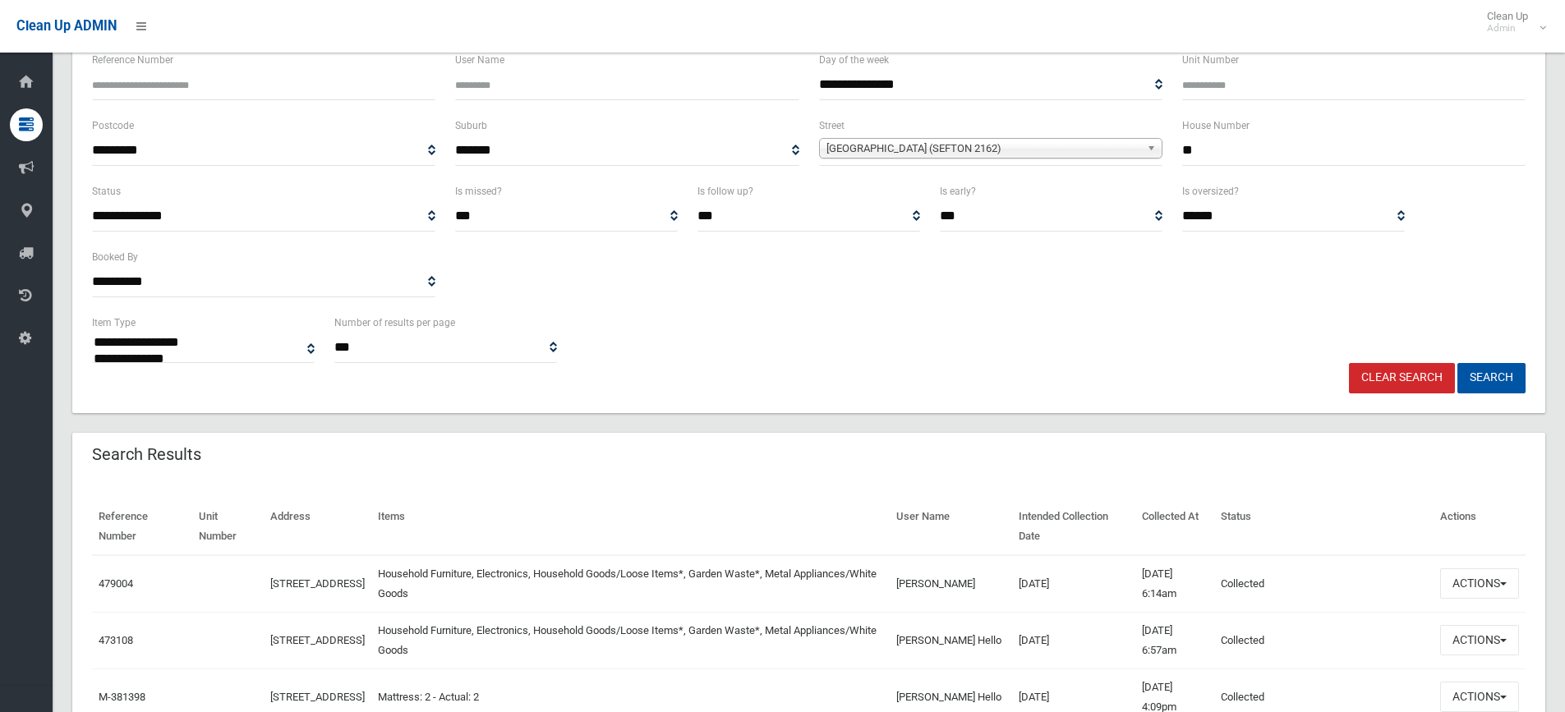
scroll to position [31, 0]
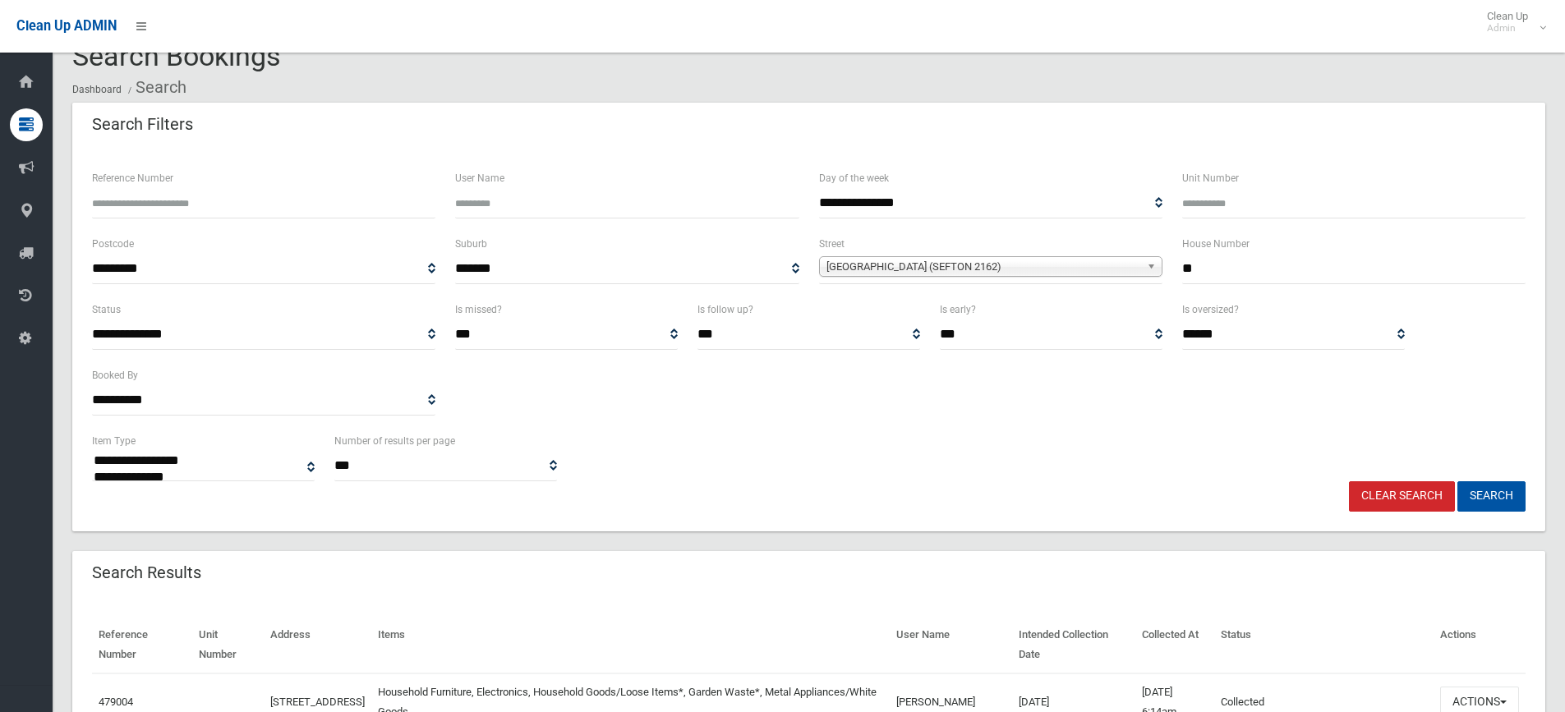
click at [1241, 266] on input "*" at bounding box center [1353, 269] width 343 height 30
type input "*"
type input "**"
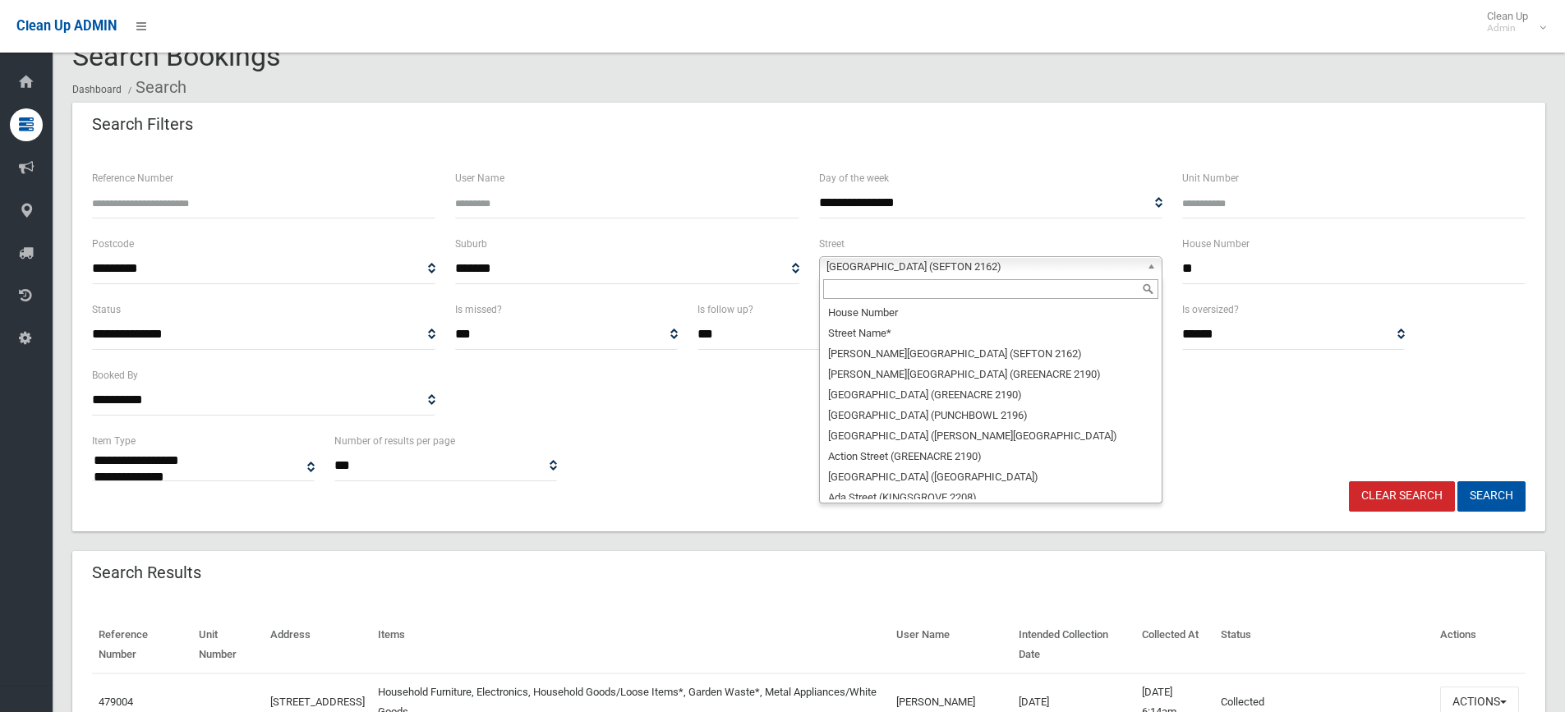
click at [1145, 260] on link "Allawah Avenue (SEFTON 2162)" at bounding box center [990, 266] width 343 height 21
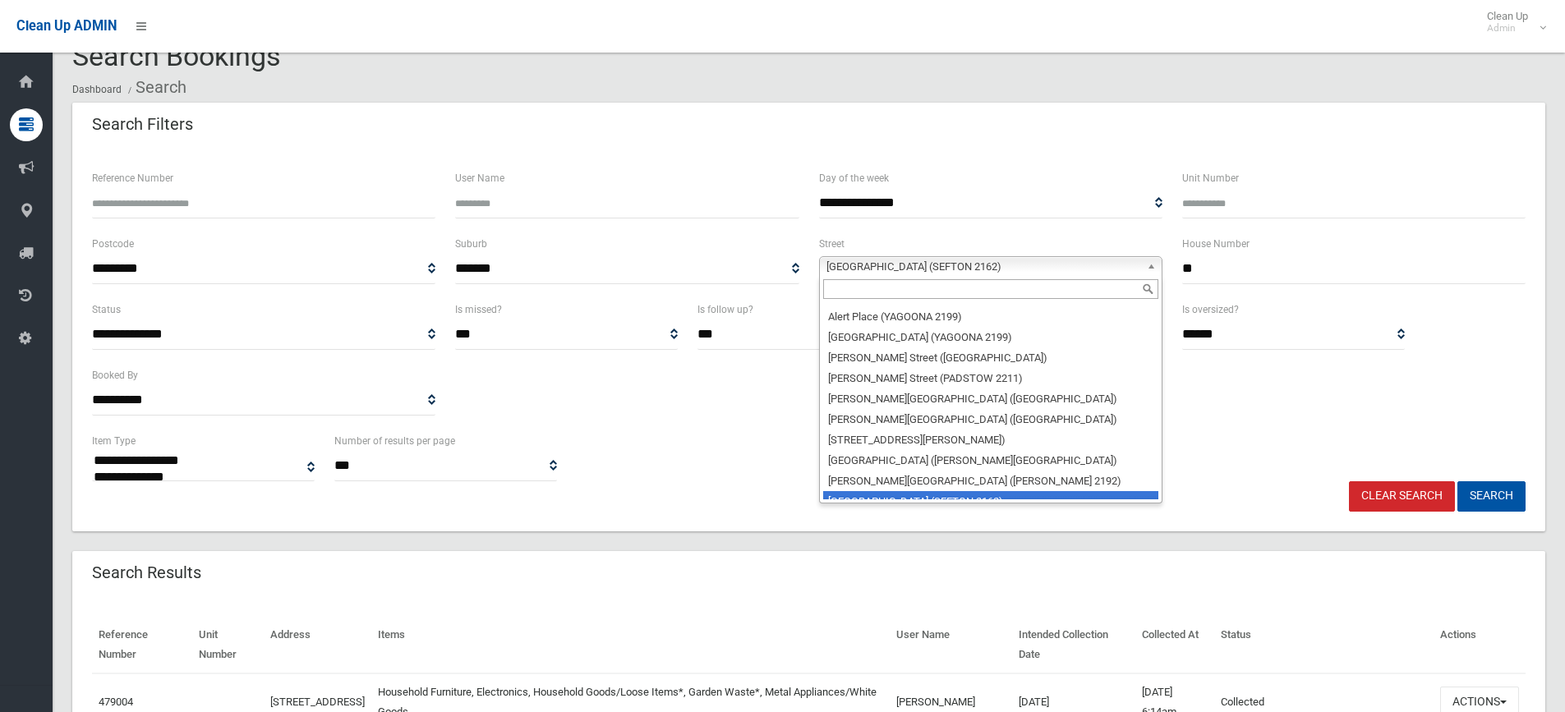
click at [1093, 284] on input "text" at bounding box center [990, 289] width 335 height 20
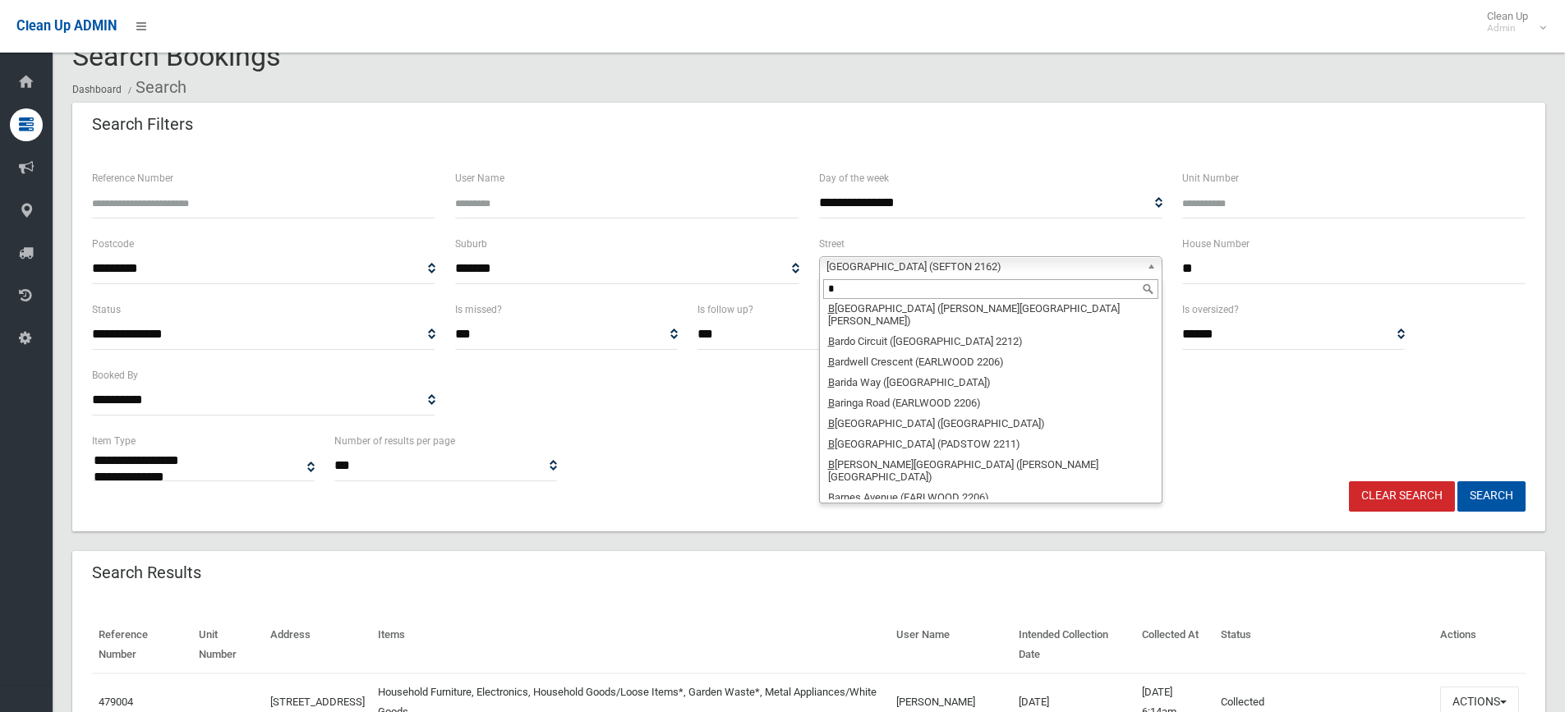
scroll to position [0, 0]
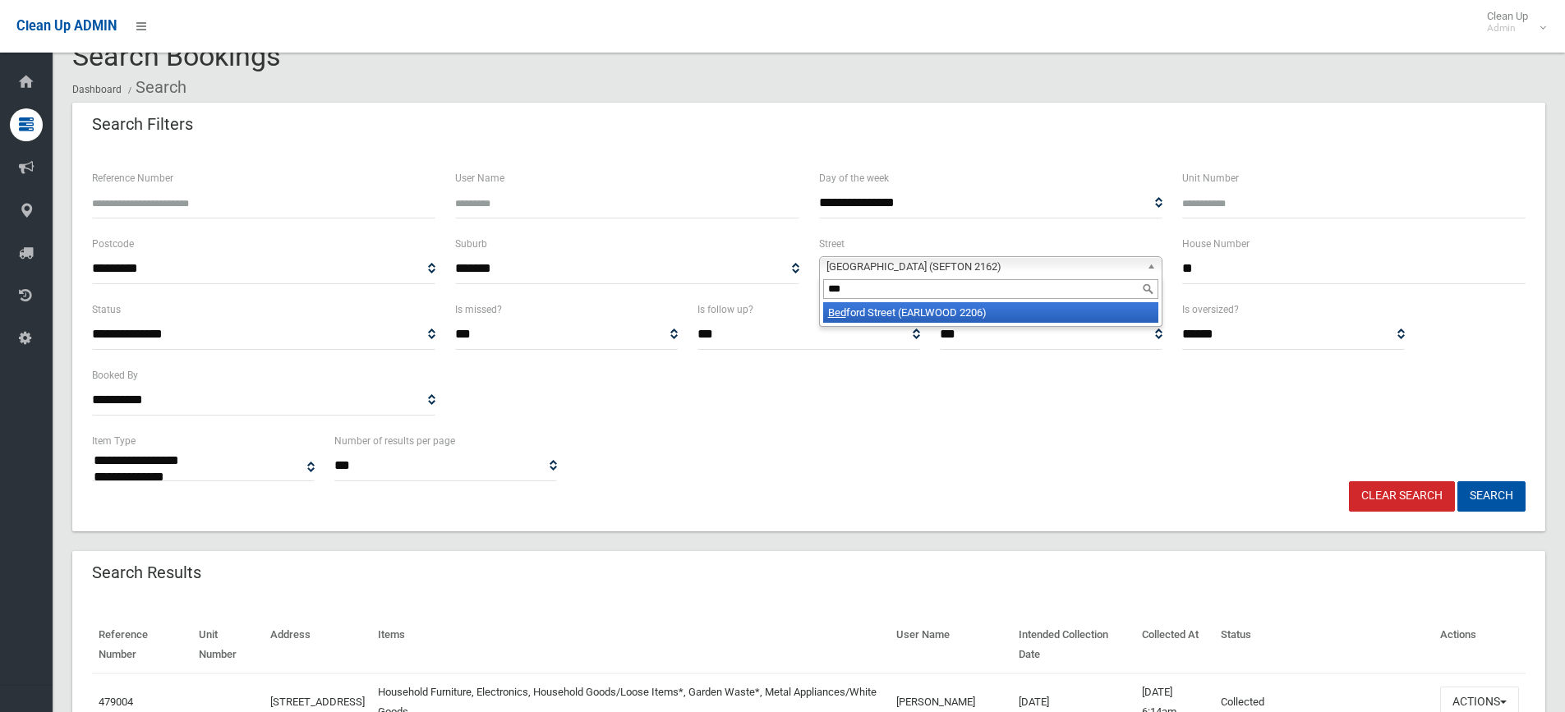
type input "***"
click at [1069, 315] on li "Bed ford Street (EARLWOOD 2206)" at bounding box center [990, 312] width 335 height 21
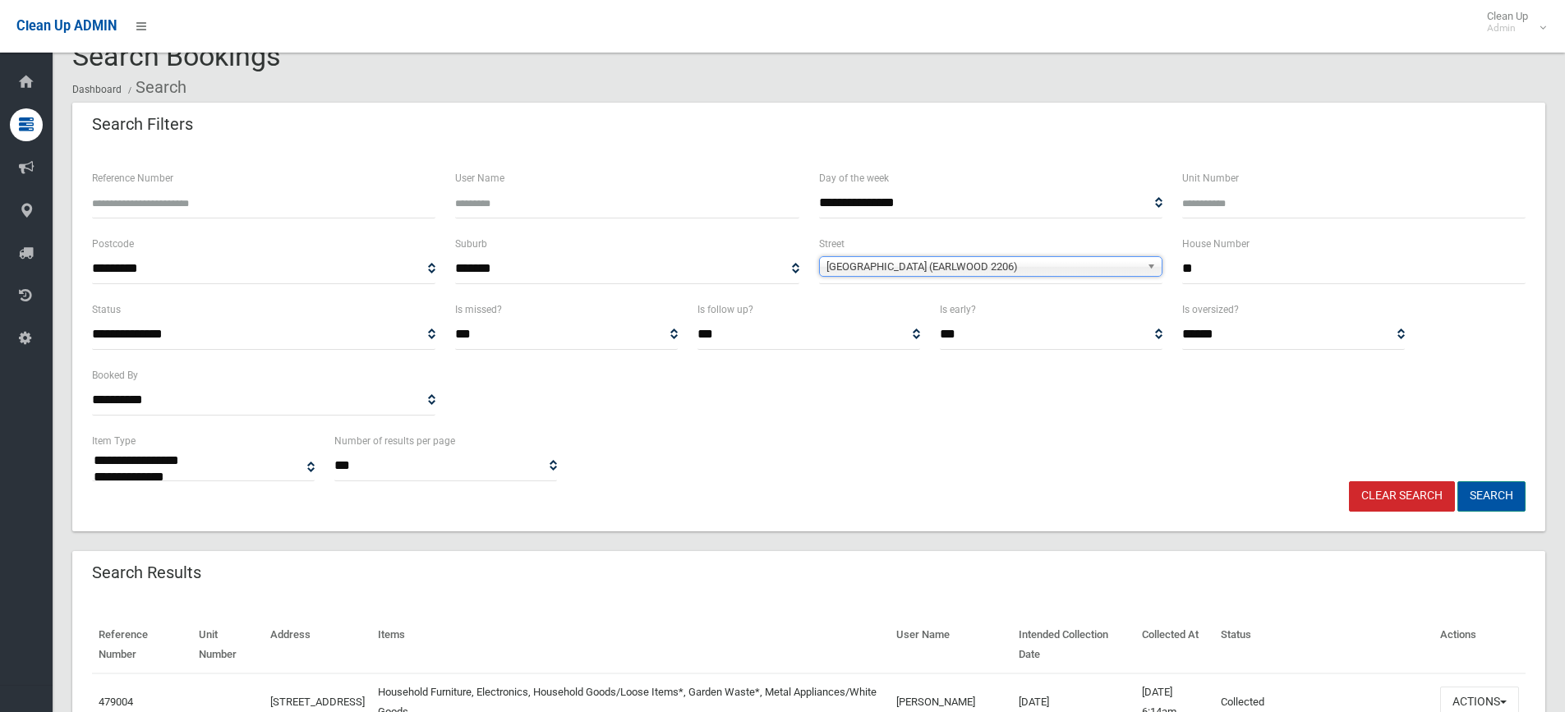
click at [1493, 490] on button "Search" at bounding box center [1491, 496] width 68 height 30
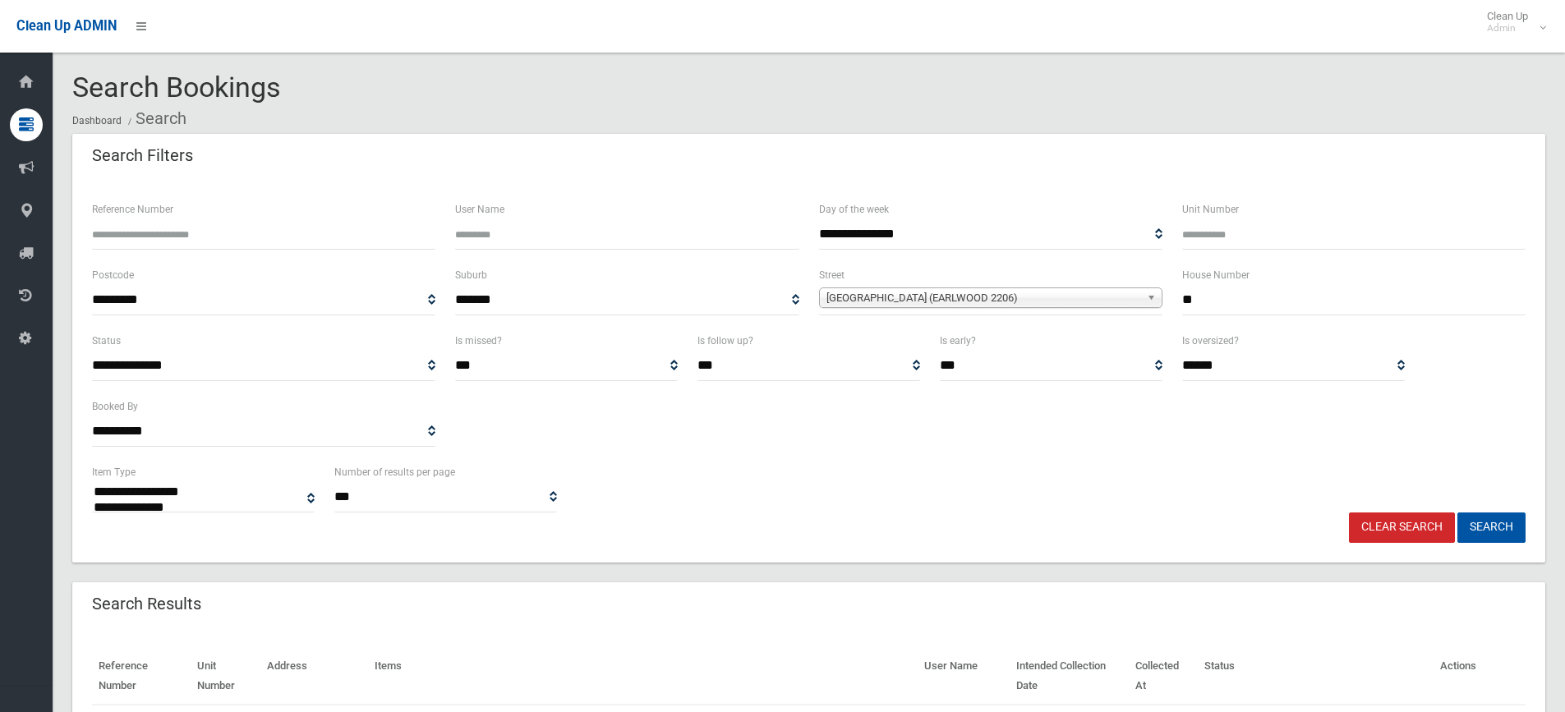
select select
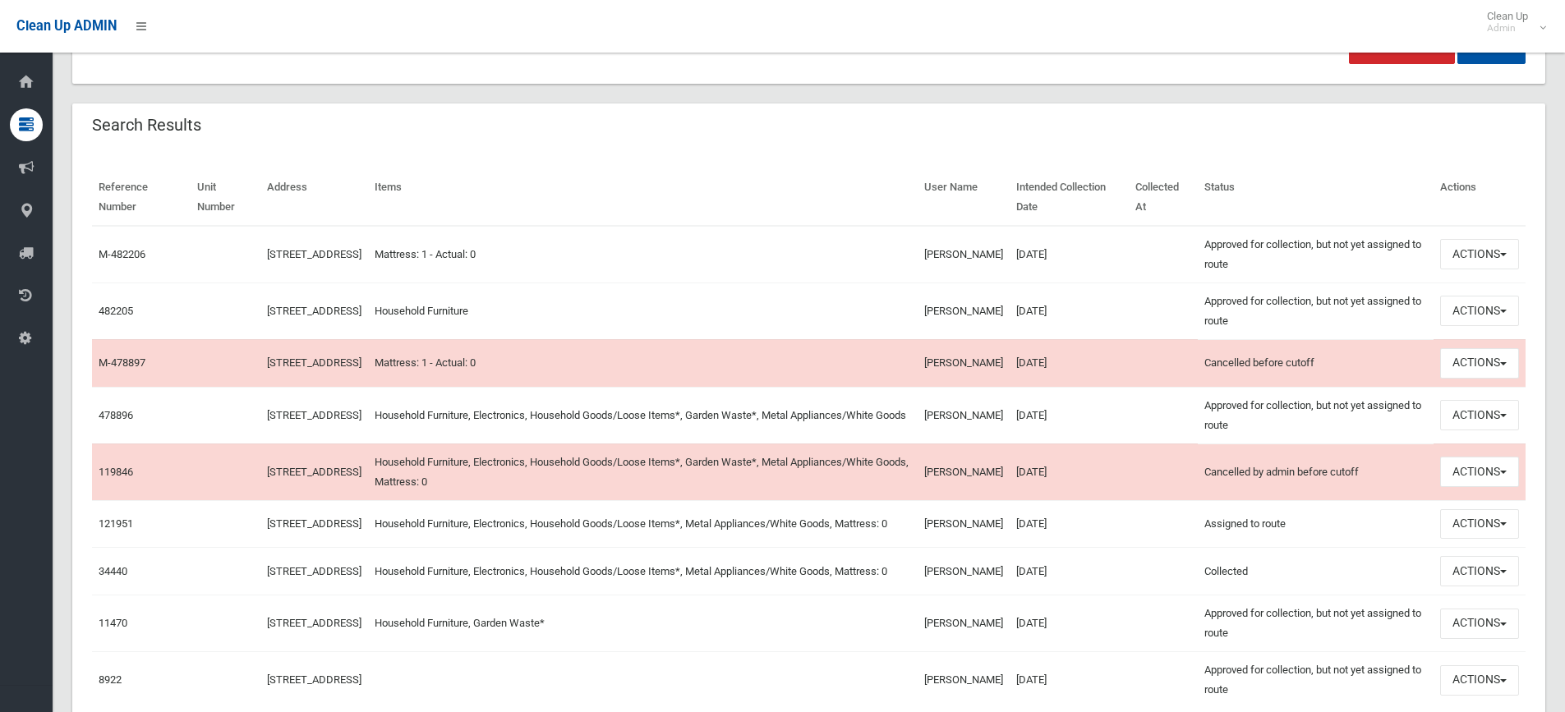
scroll to position [516, 0]
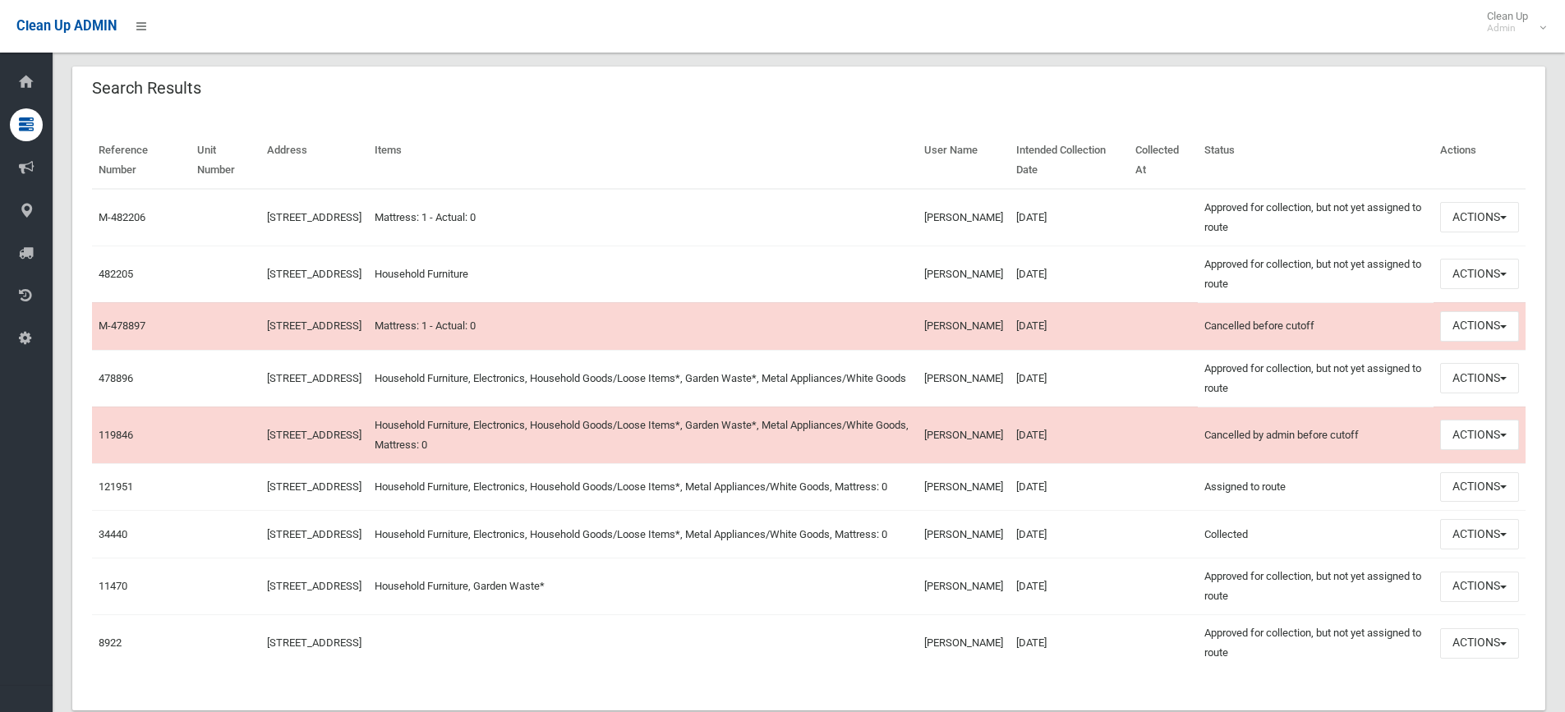
click at [1172, 390] on td at bounding box center [1163, 378] width 68 height 57
click at [1505, 270] on button "Actions" at bounding box center [1479, 274] width 79 height 30
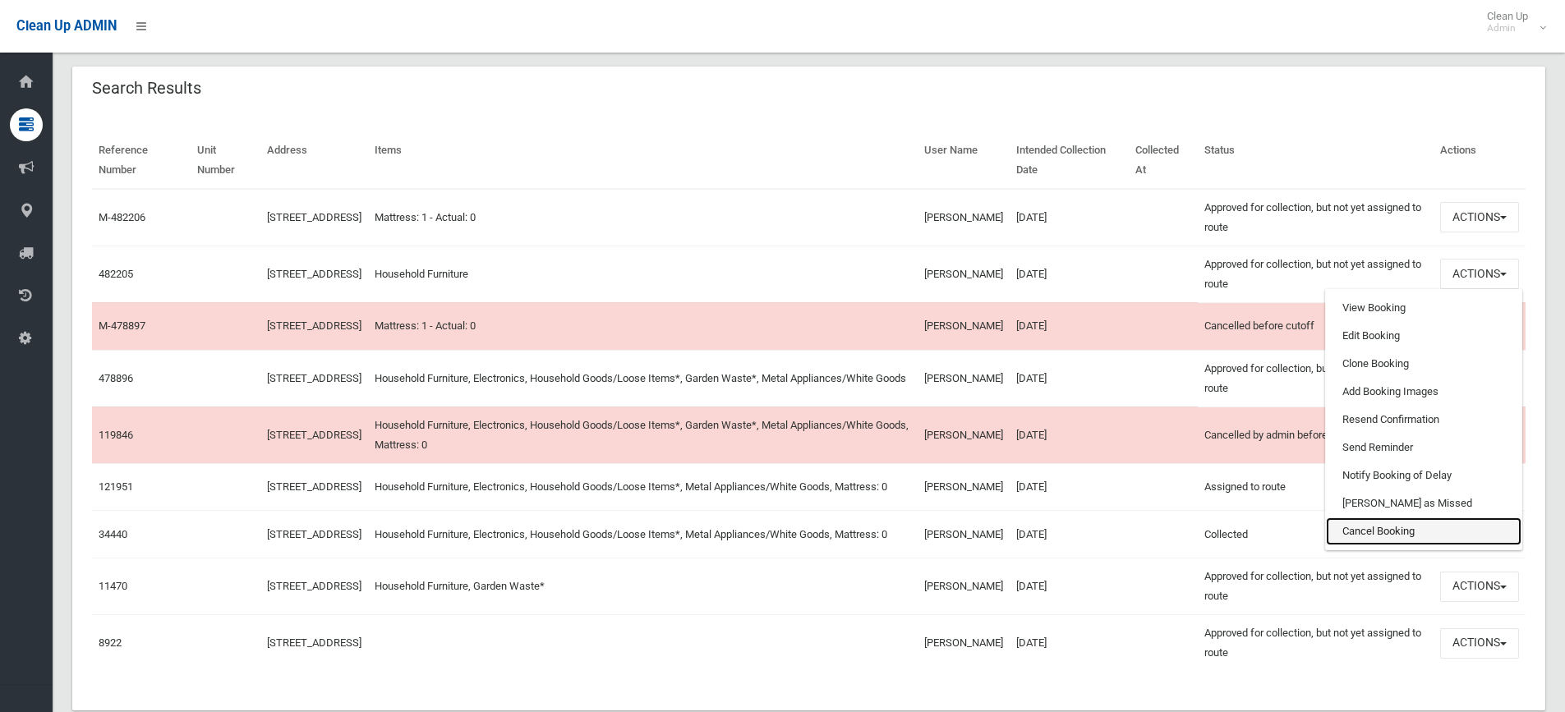
click at [1404, 528] on link "Cancel Booking" at bounding box center [1424, 532] width 196 height 28
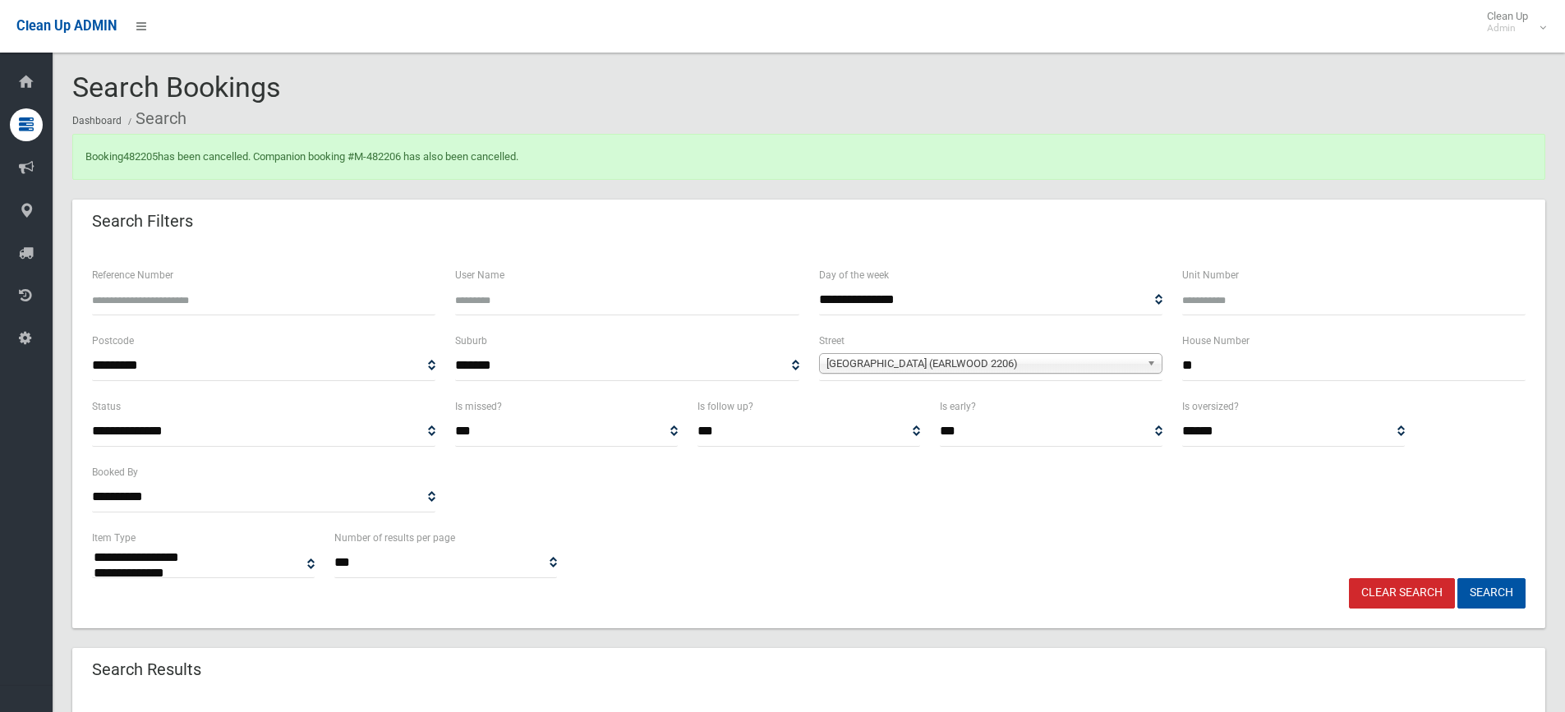
select select
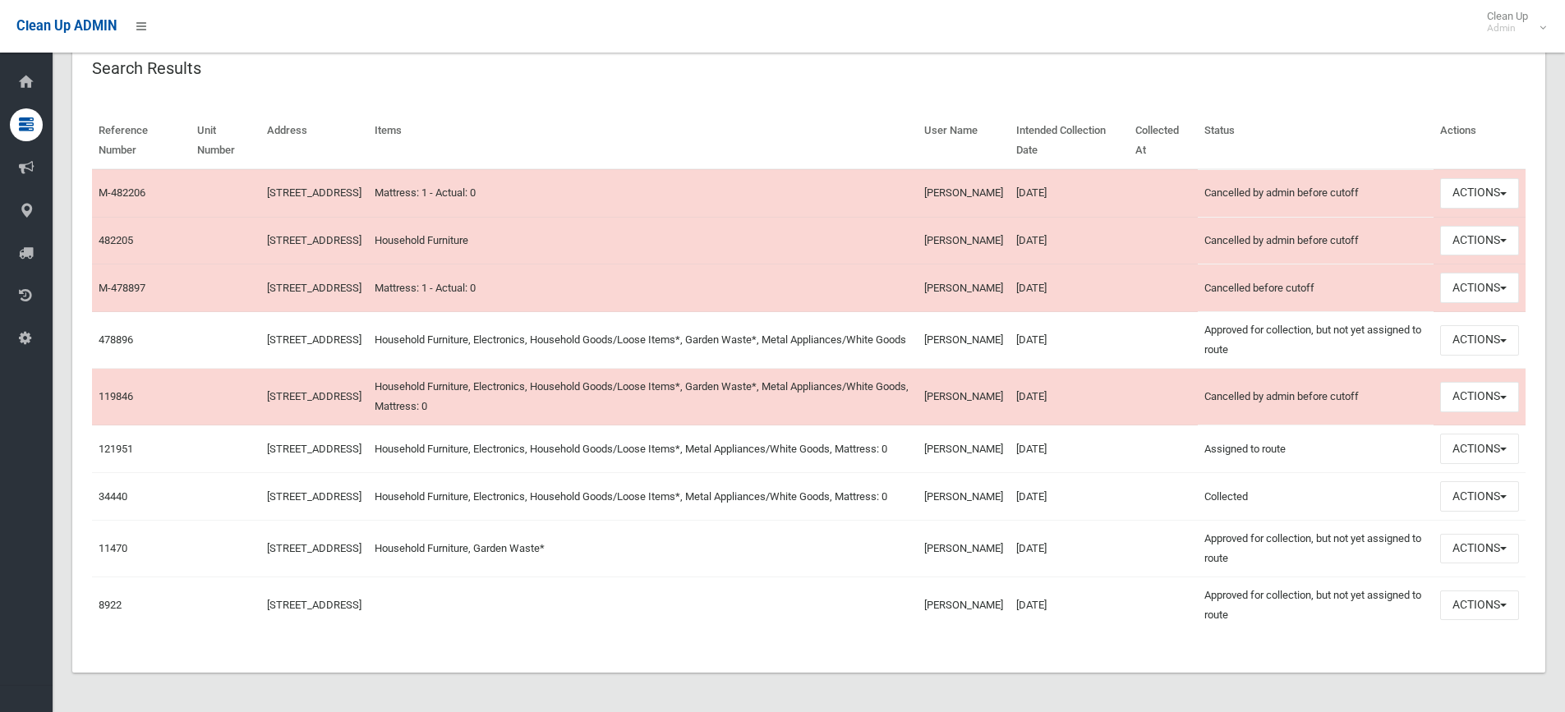
scroll to position [647, 0]
click at [1512, 325] on button "Actions" at bounding box center [1479, 340] width 79 height 30
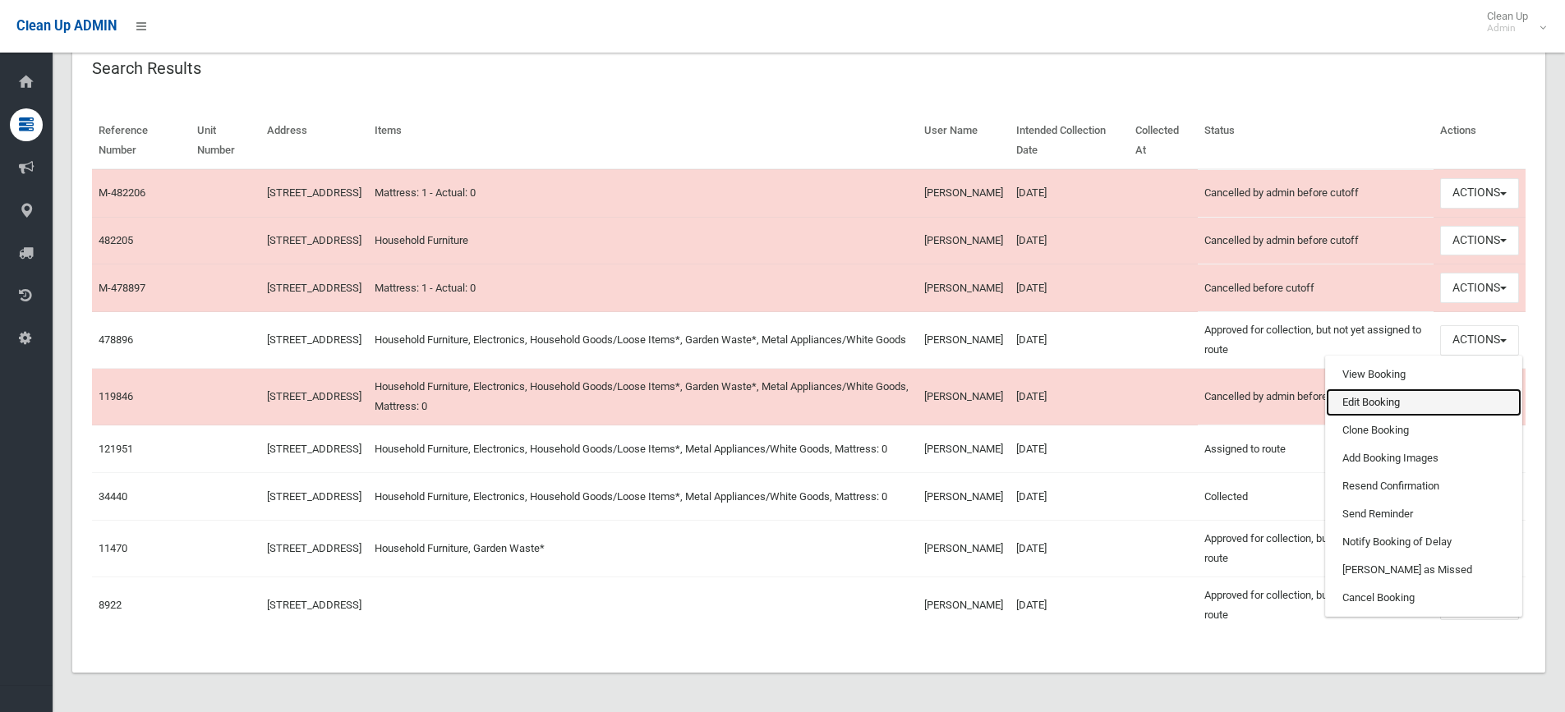
click at [1415, 389] on link "Edit Booking" at bounding box center [1424, 403] width 196 height 28
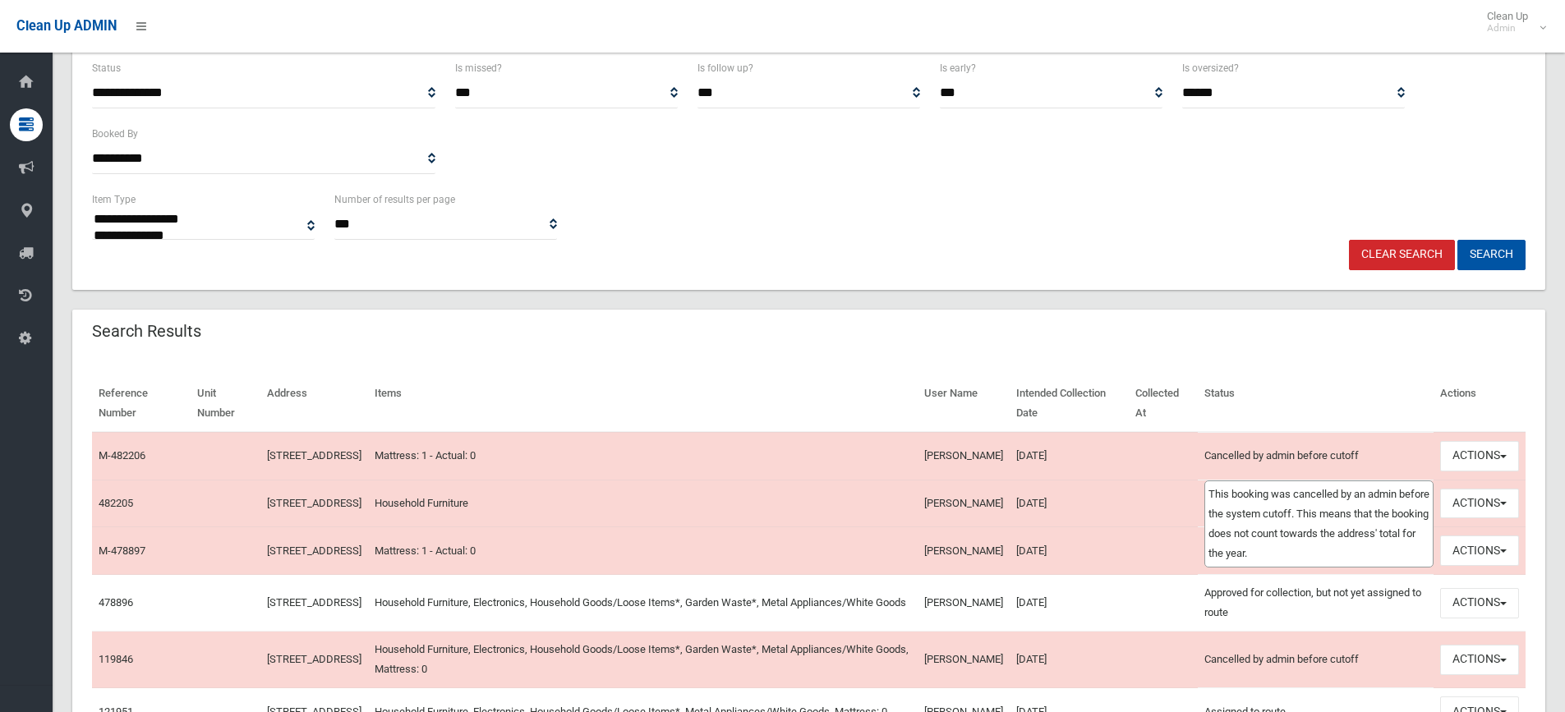
scroll to position [72, 0]
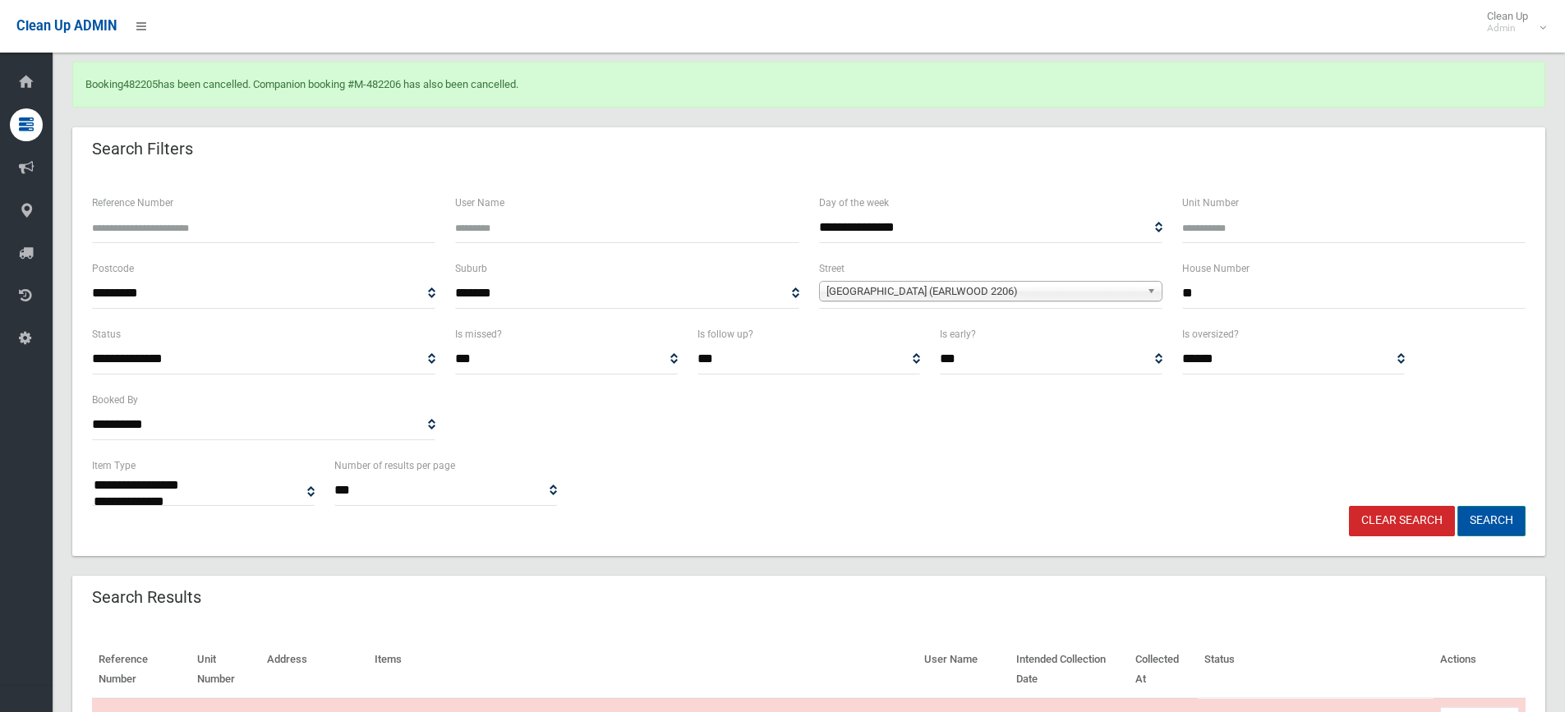
click at [1488, 518] on button "Search" at bounding box center [1491, 521] width 68 height 30
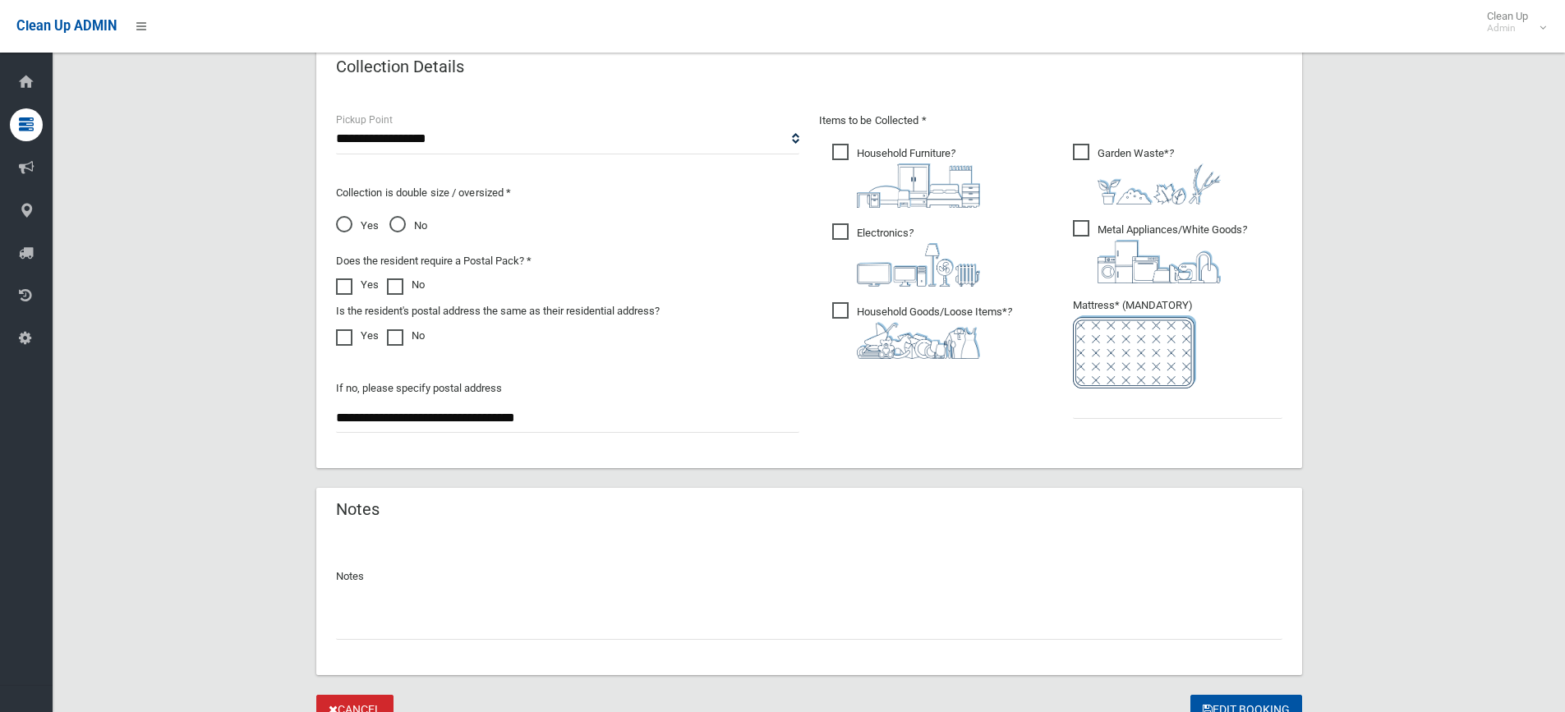
scroll to position [914, 0]
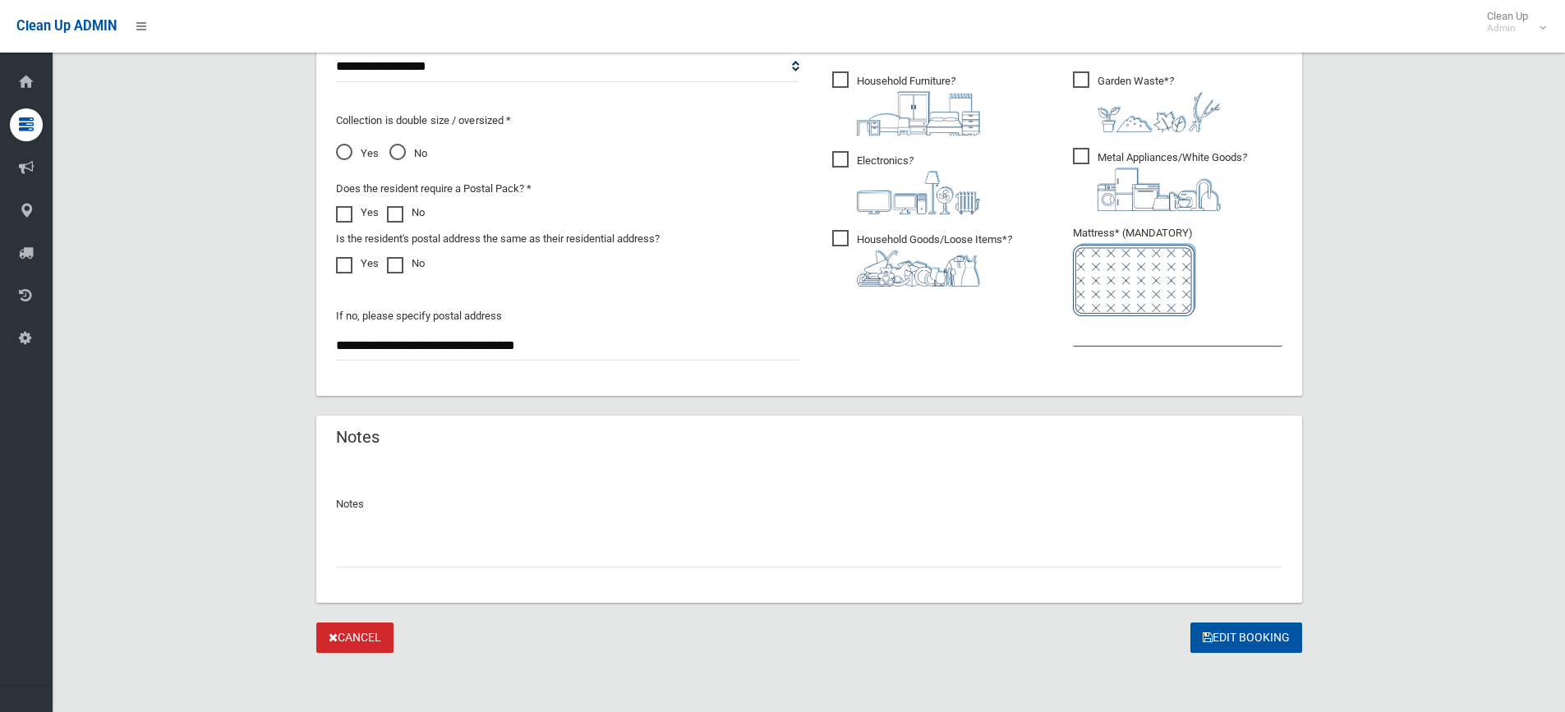
click at [1114, 327] on input "text" at bounding box center [1177, 331] width 209 height 30
type input "*"
click at [1250, 632] on button "Edit Booking" at bounding box center [1246, 638] width 112 height 30
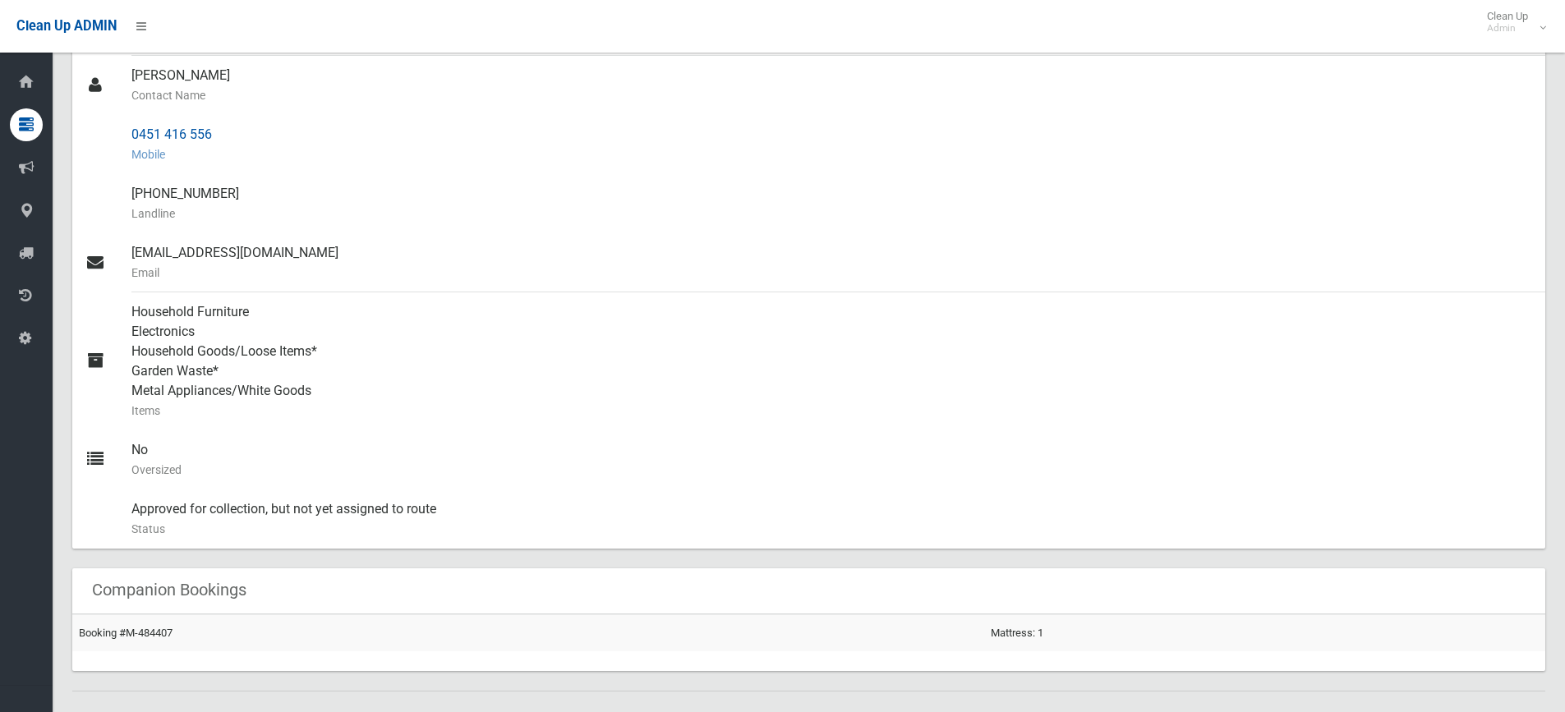
scroll to position [575, 0]
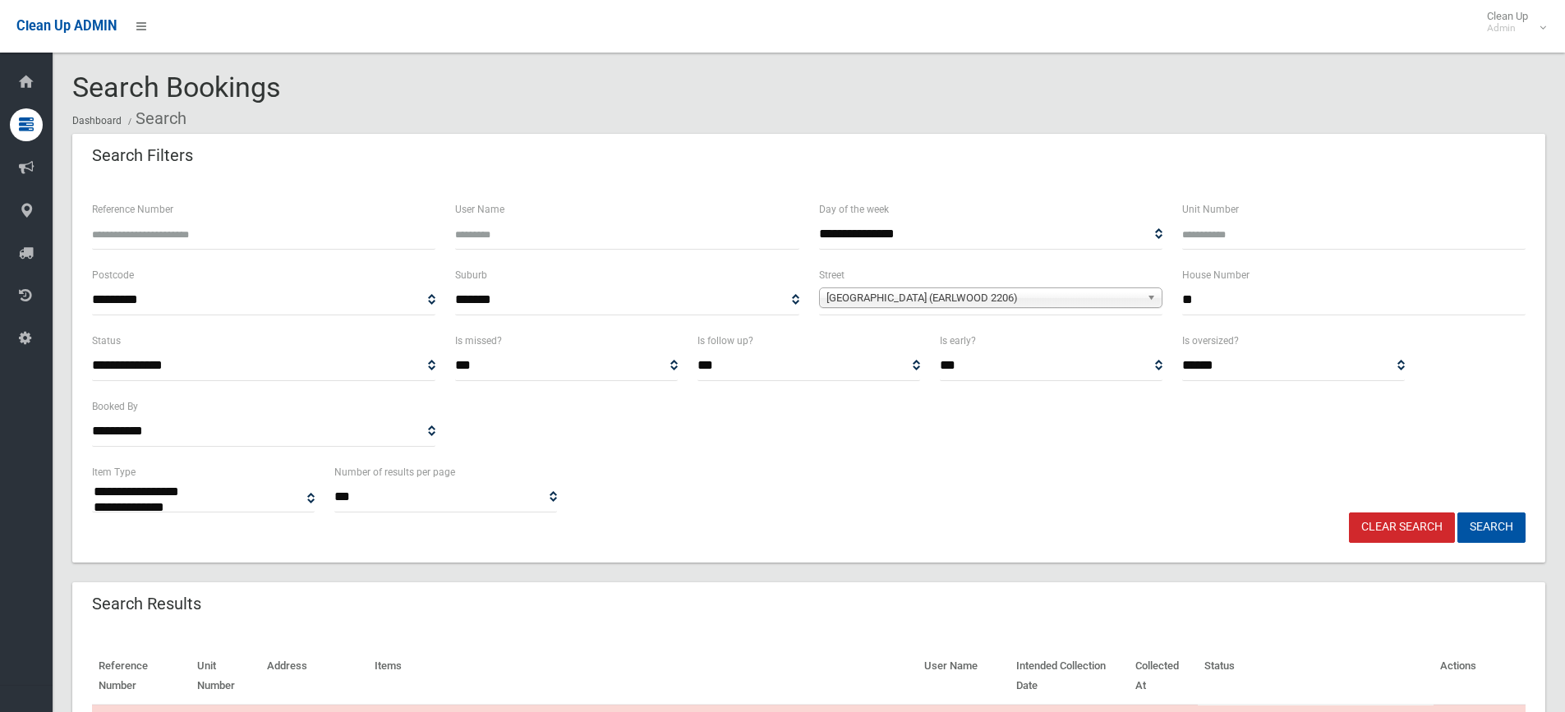
select select
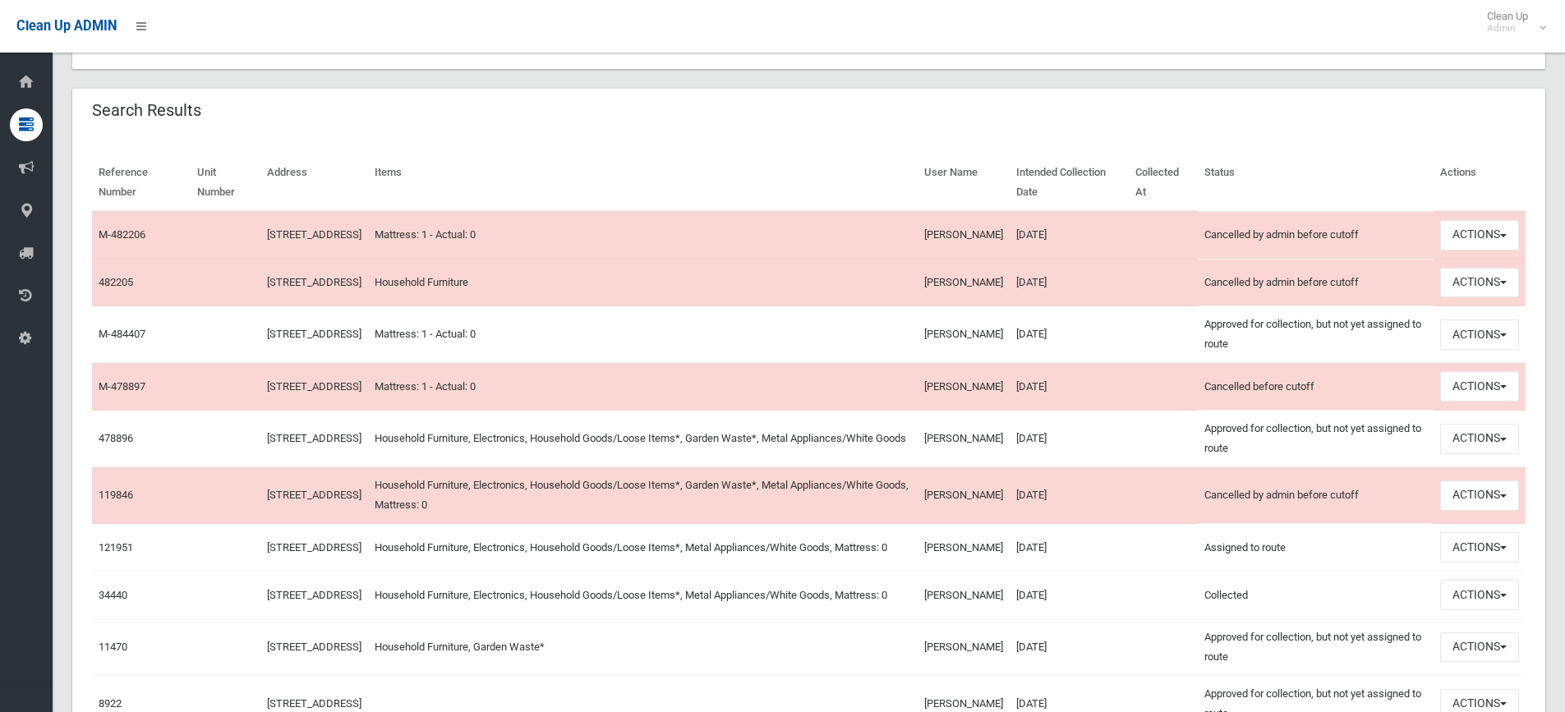
scroll to position [532, 0]
